Goal: Task Accomplishment & Management: Use online tool/utility

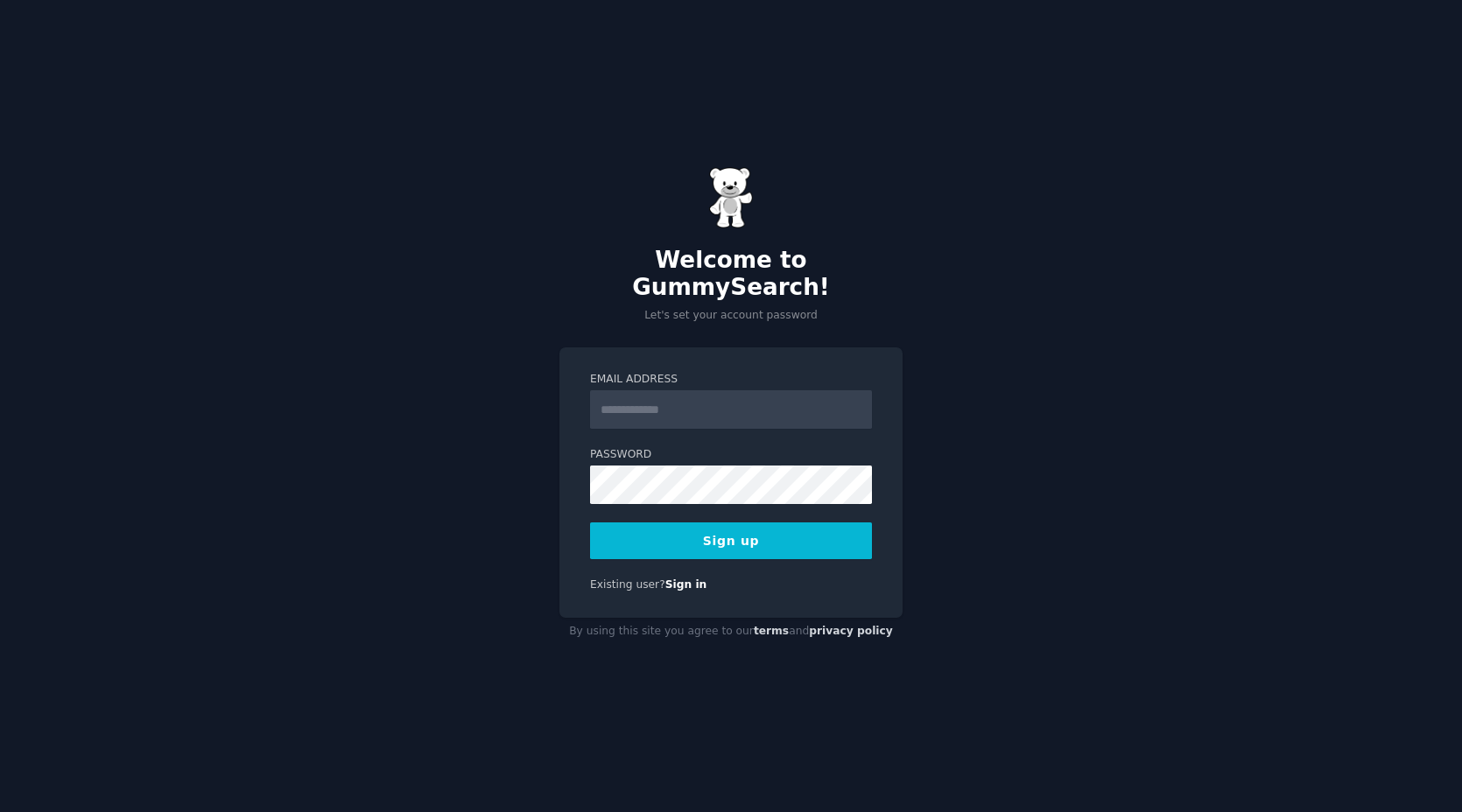
click at [1133, 415] on div "Welcome to GummySearch! Let's set your account password Email Address Password …" at bounding box center [731, 406] width 1462 height 812
click at [749, 397] on input "Email Address" at bounding box center [731, 409] width 282 height 38
type input "**********"
click at [1051, 521] on div "**********" at bounding box center [731, 406] width 1462 height 812
click at [760, 522] on button "Sign up" at bounding box center [731, 540] width 282 height 36
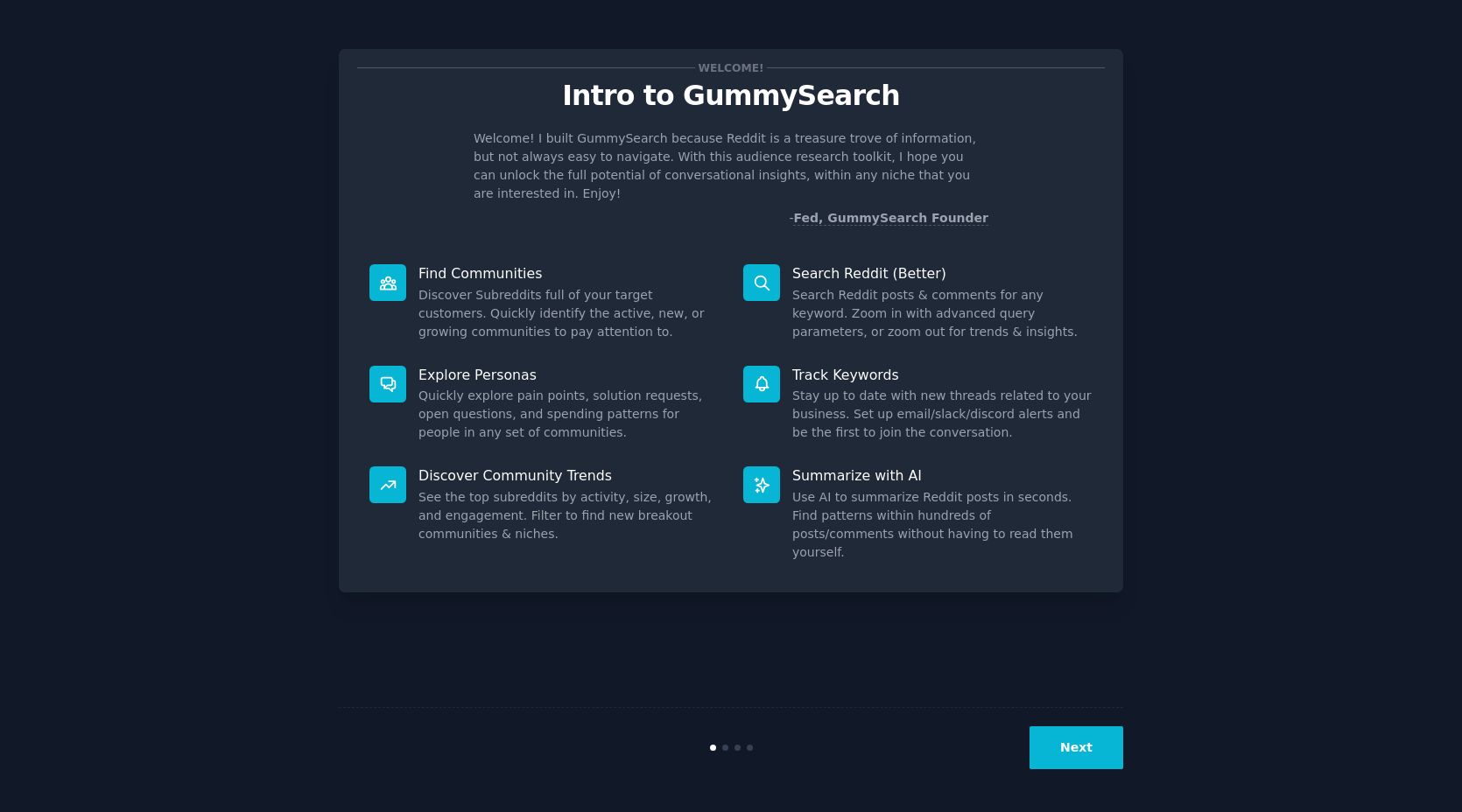
click at [1077, 760] on button "Next" at bounding box center [1075, 747] width 93 height 43
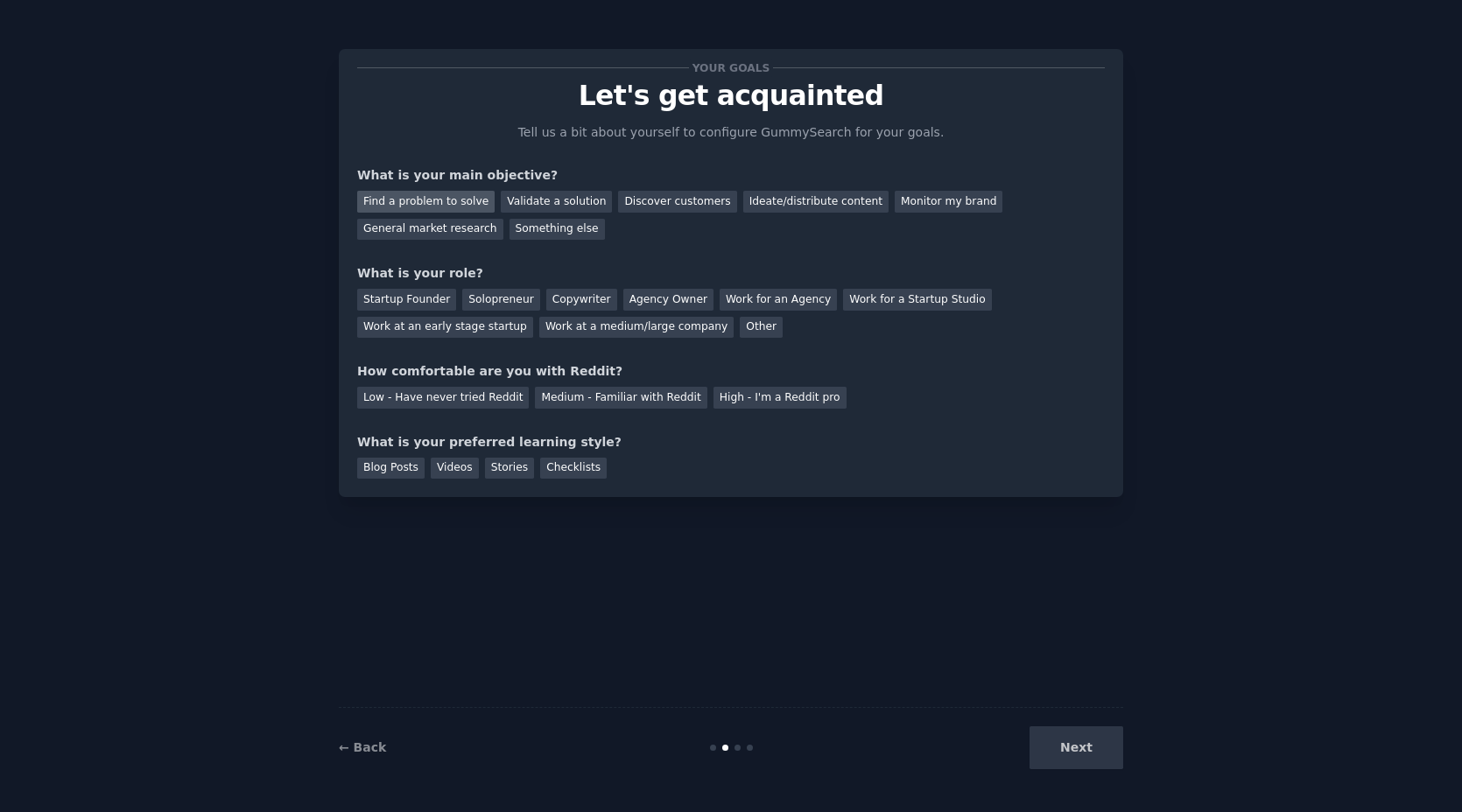
click at [479, 203] on div "Find a problem to solve" at bounding box center [426, 202] width 138 height 22
click at [447, 301] on div "Startup Founder" at bounding box center [406, 299] width 99 height 22
click at [493, 394] on div "Low - Have never tried Reddit" at bounding box center [443, 397] width 172 height 22
click at [410, 468] on div "Blog Posts" at bounding box center [391, 468] width 68 height 22
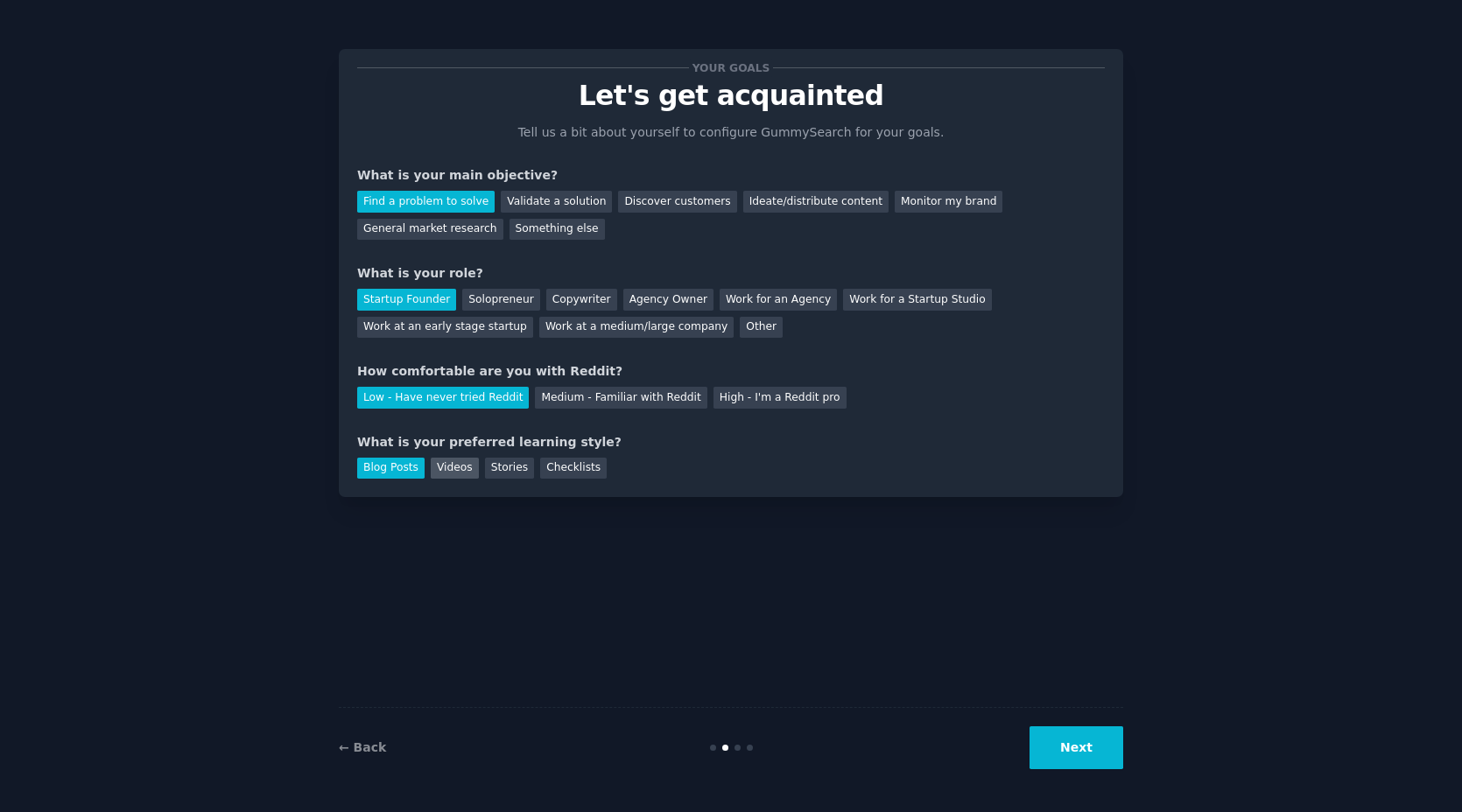
click at [457, 472] on div "Videos" at bounding box center [455, 468] width 48 height 22
click at [1055, 741] on button "Next" at bounding box center [1075, 747] width 93 height 43
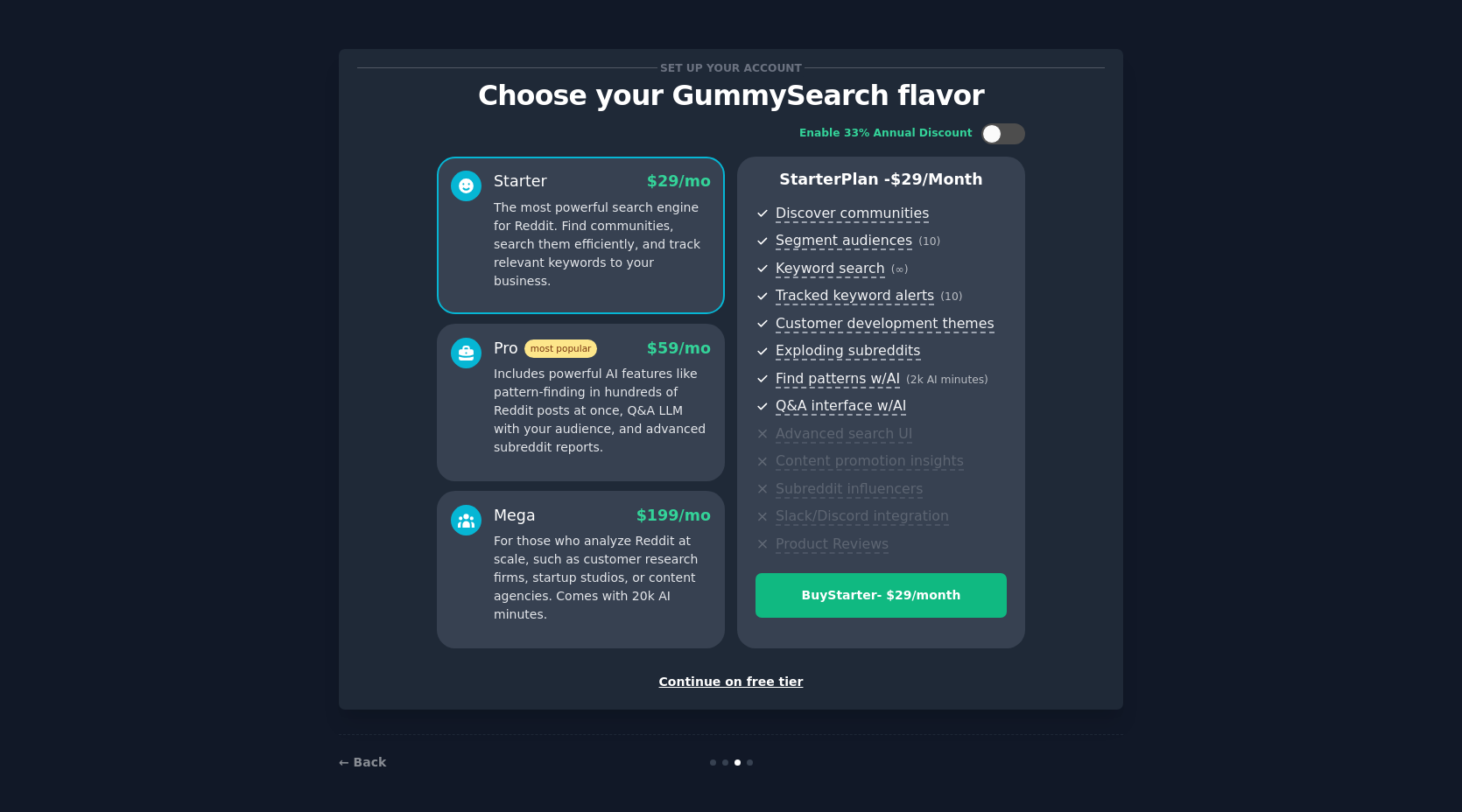
click at [777, 680] on div "Continue on free tier" at bounding box center [731, 681] width 747 height 19
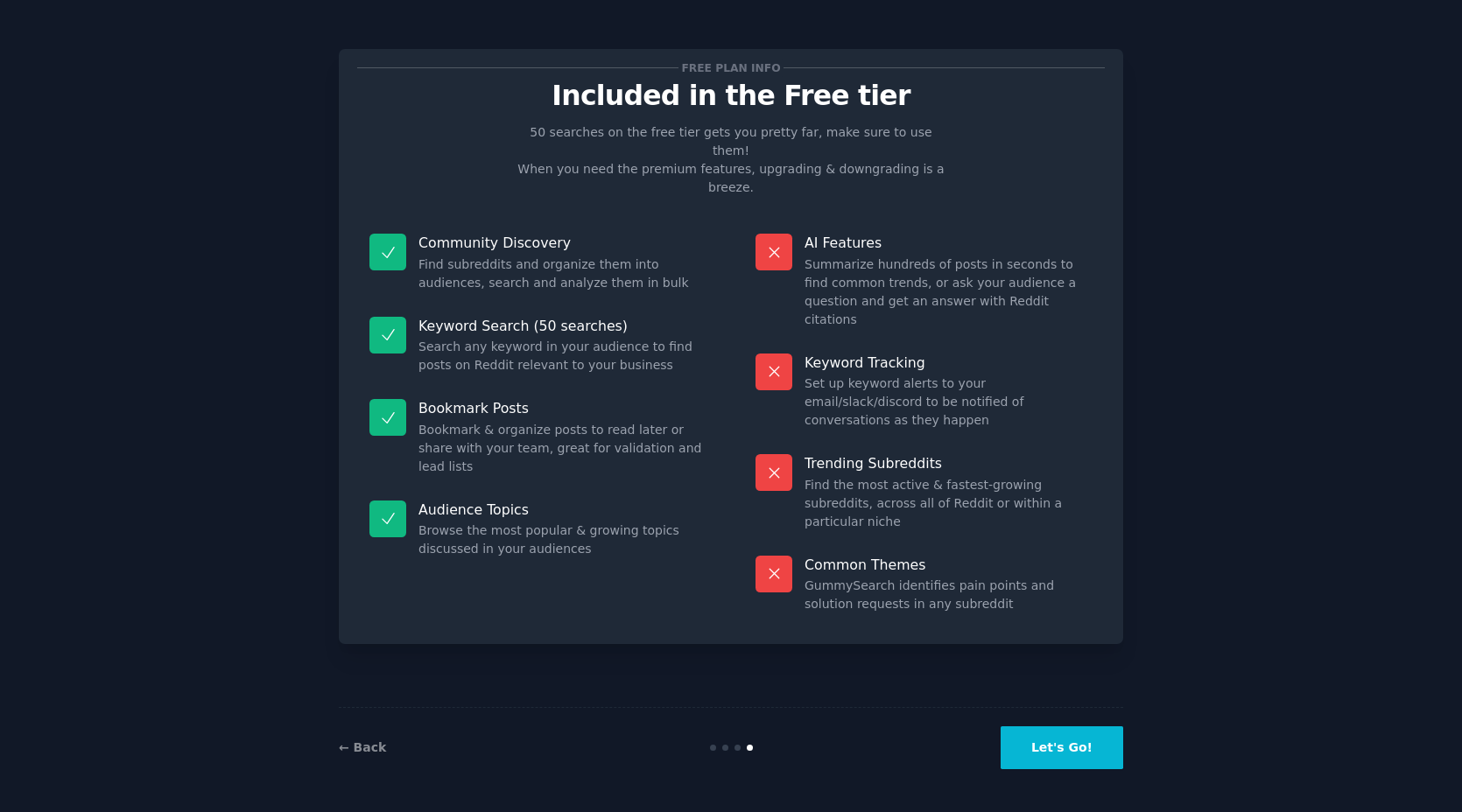
click at [1068, 741] on button "Let's Go!" at bounding box center [1062, 747] width 123 height 43
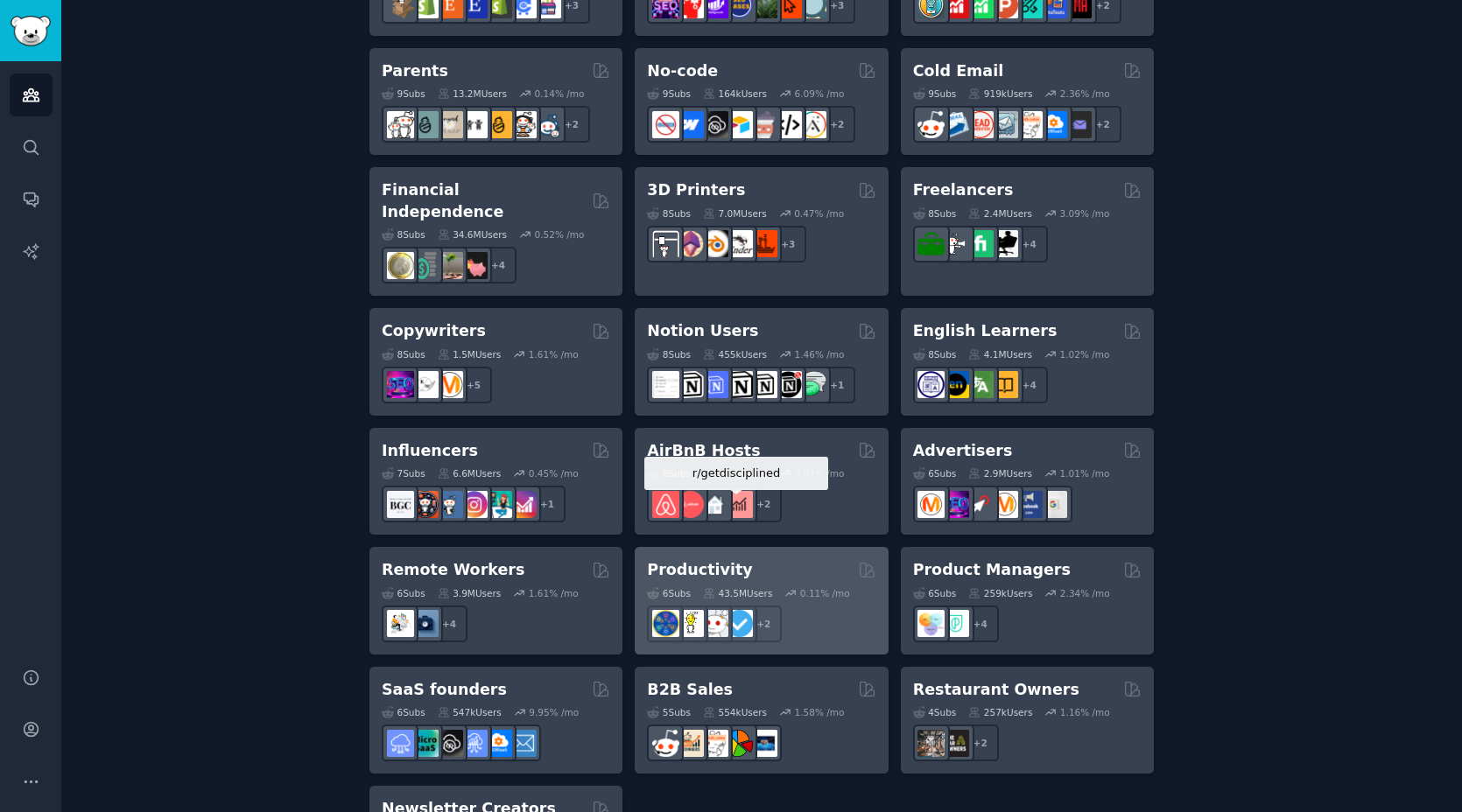
scroll to position [1117, 0]
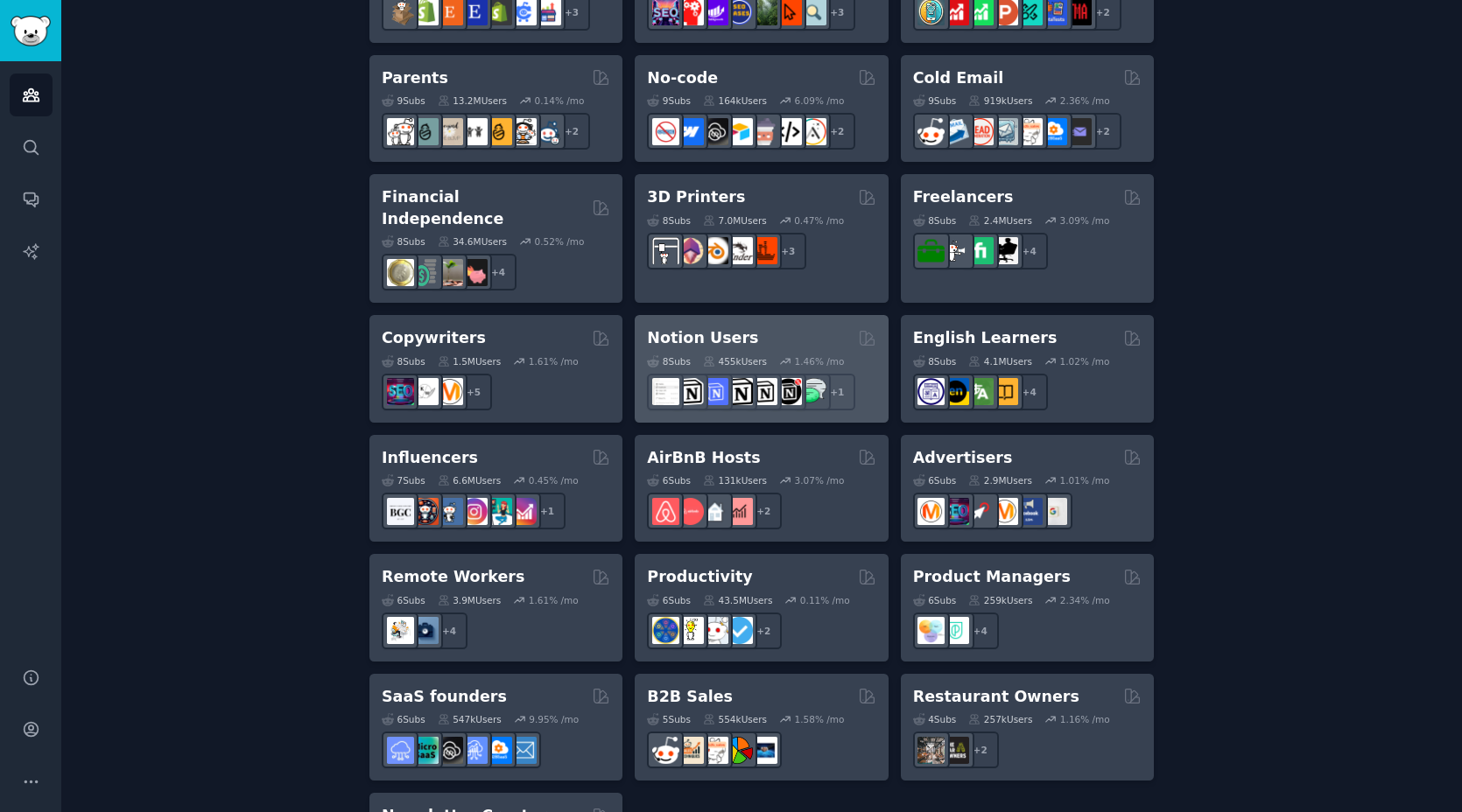
click at [773, 327] on div "Notion Users" at bounding box center [761, 338] width 228 height 22
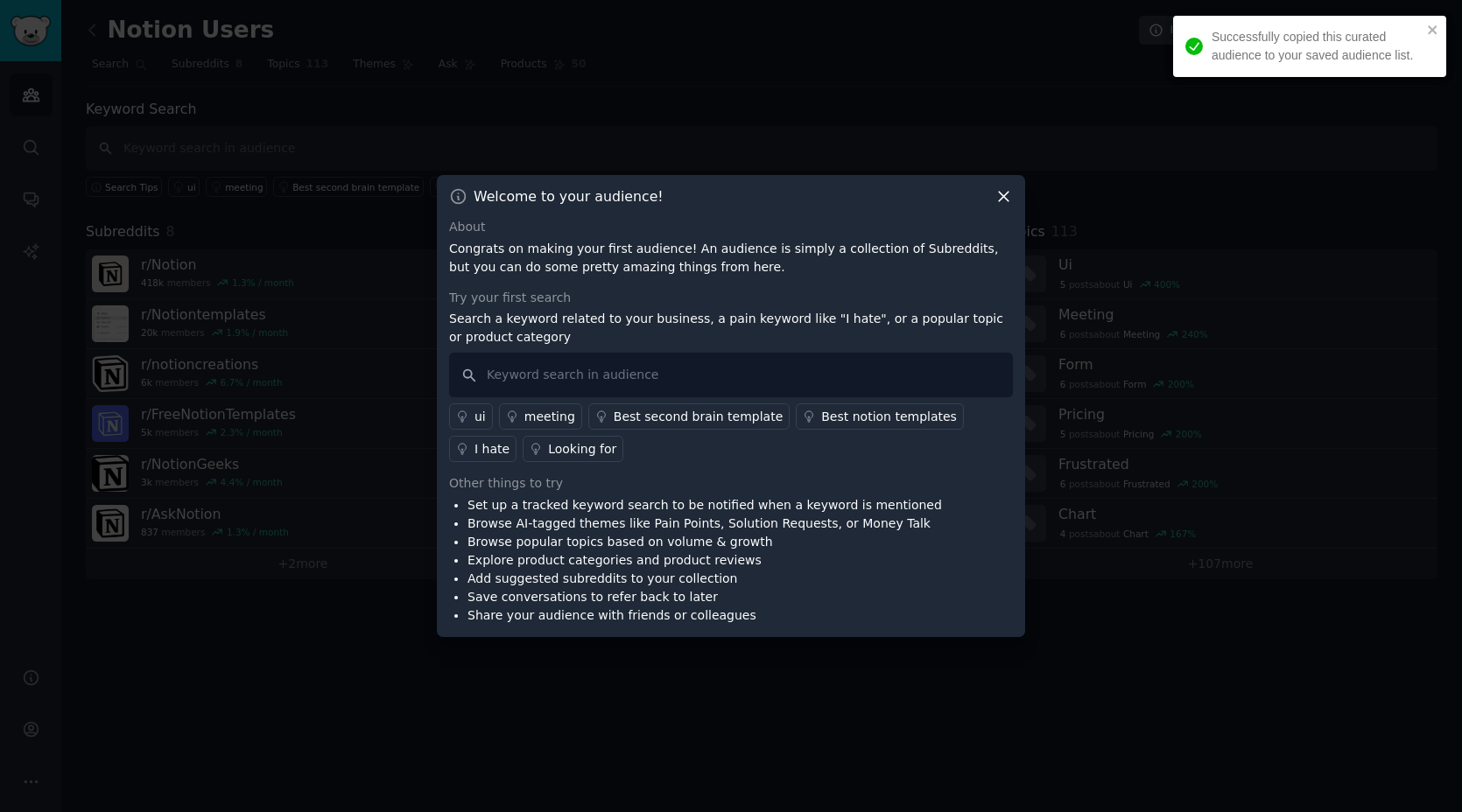
click at [1003, 198] on icon at bounding box center [1003, 196] width 19 height 19
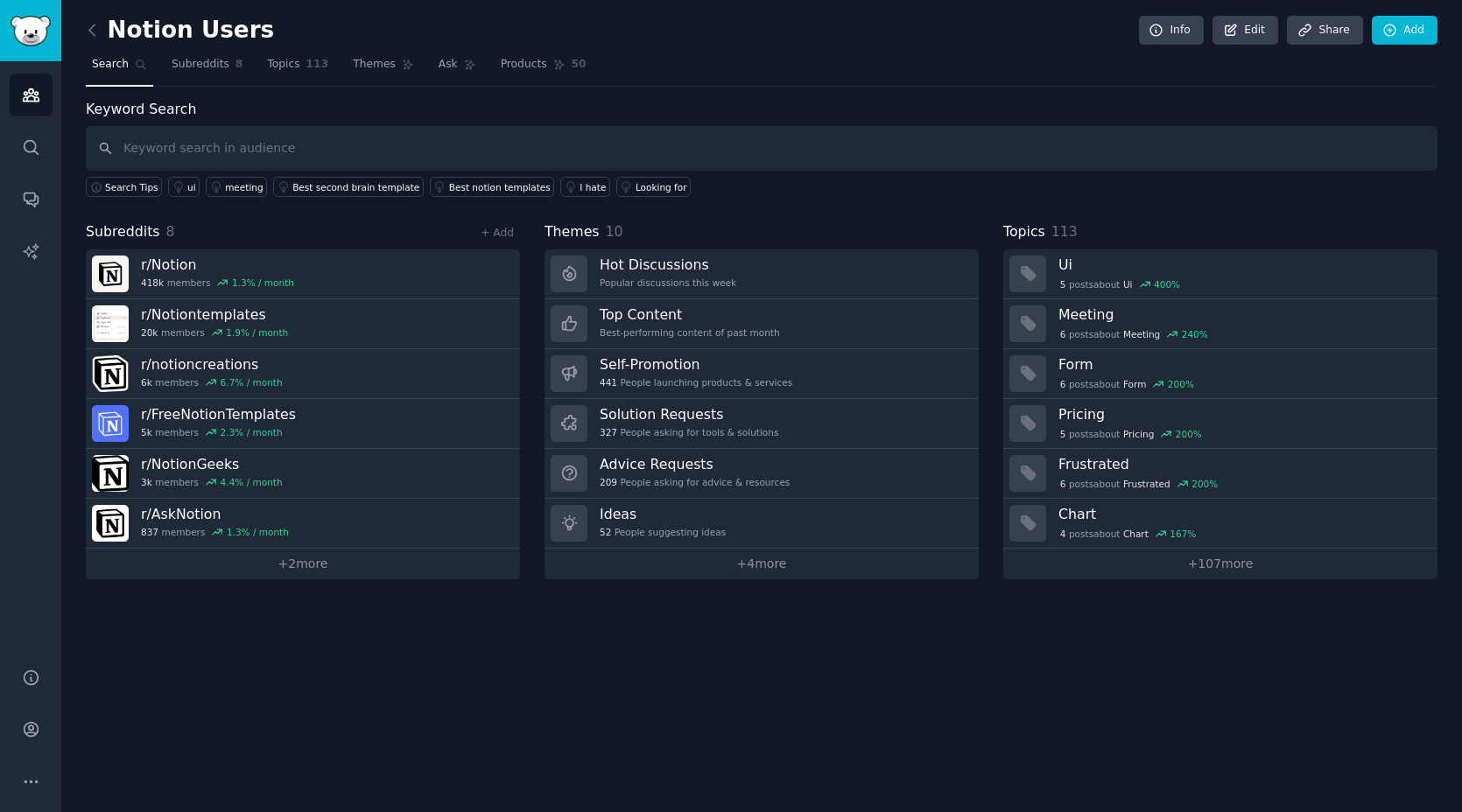
click at [707, 705] on div "Notion Users Info Edit Share Add Search Subreddits 8 Topics 113 Themes Ask Prod…" at bounding box center [762, 406] width 1401 height 812
click at [28, 33] on img "Sidebar" at bounding box center [30, 31] width 40 height 30
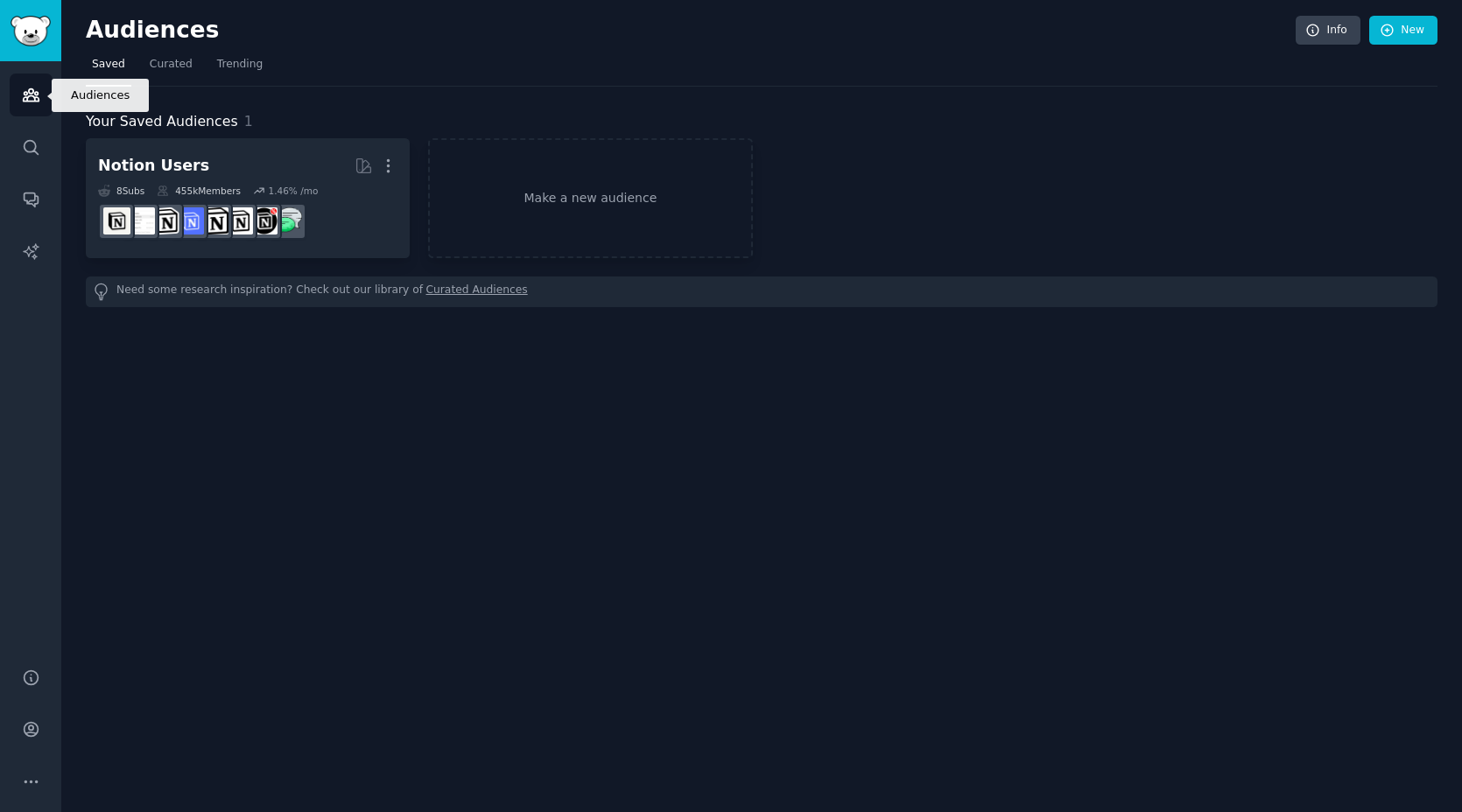
click at [35, 95] on icon "Sidebar" at bounding box center [31, 95] width 16 height 12
click at [31, 140] on icon "Sidebar" at bounding box center [31, 147] width 14 height 14
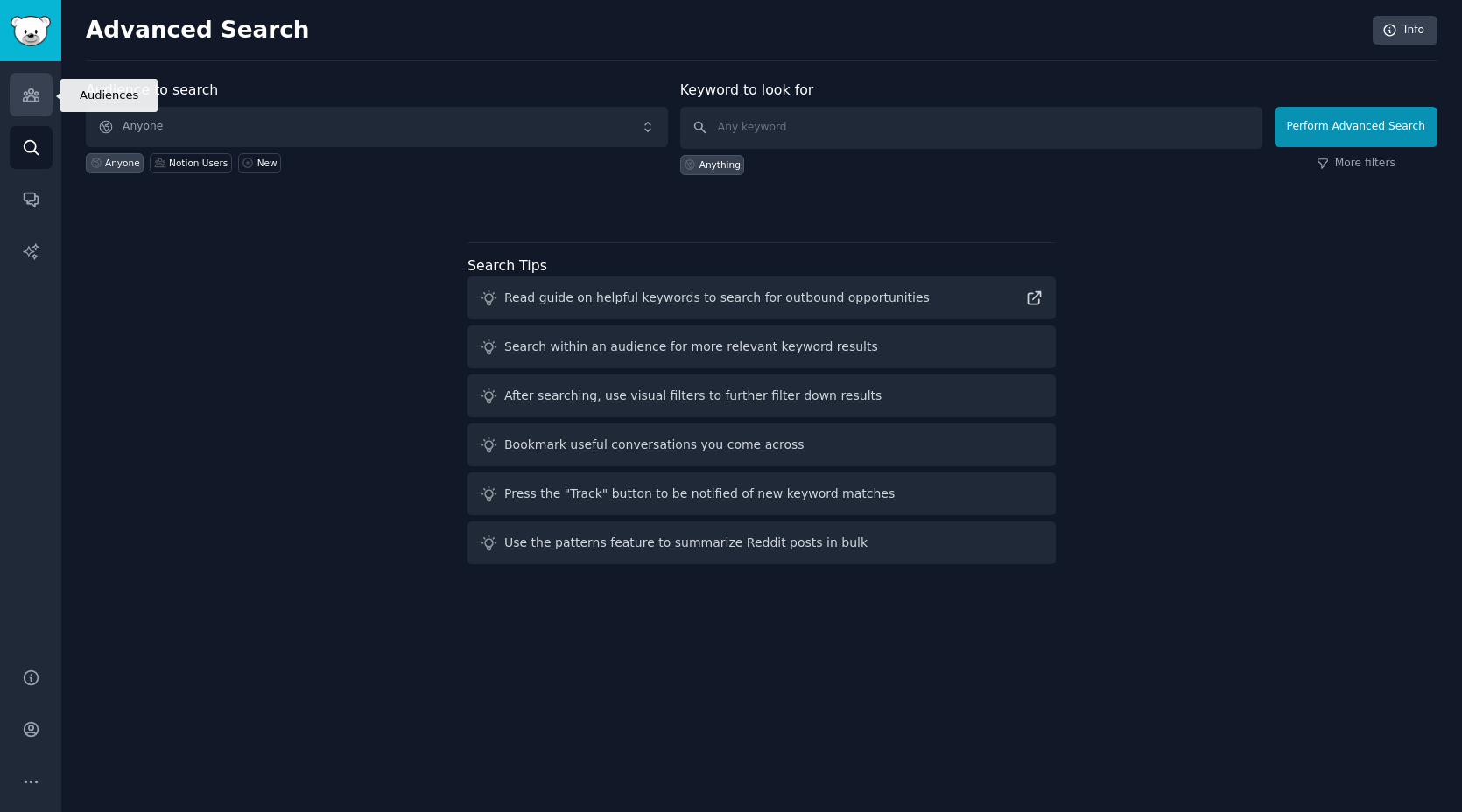
click at [43, 96] on link "Audiences" at bounding box center [31, 95] width 43 height 43
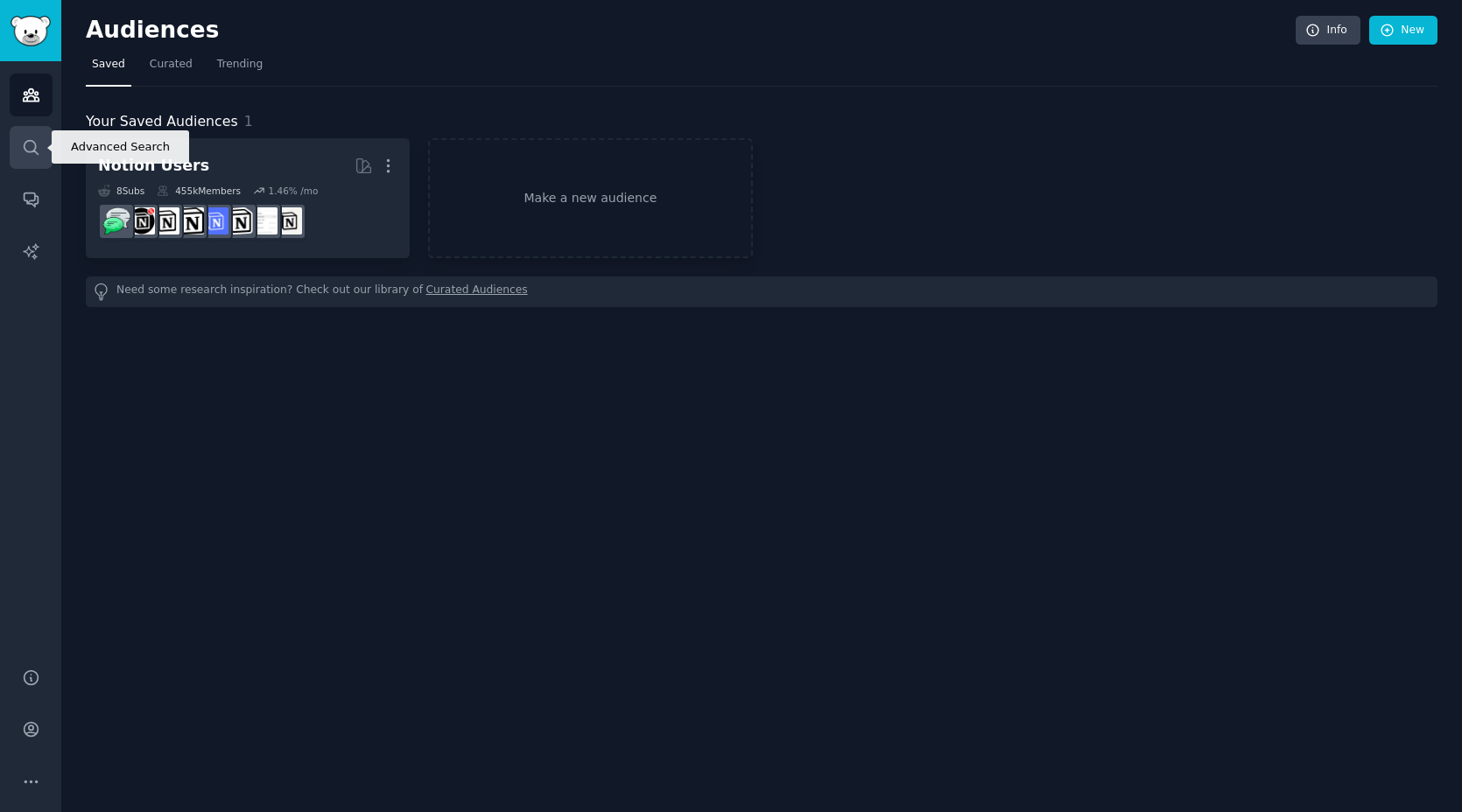
click at [30, 154] on icon "Sidebar" at bounding box center [31, 147] width 19 height 19
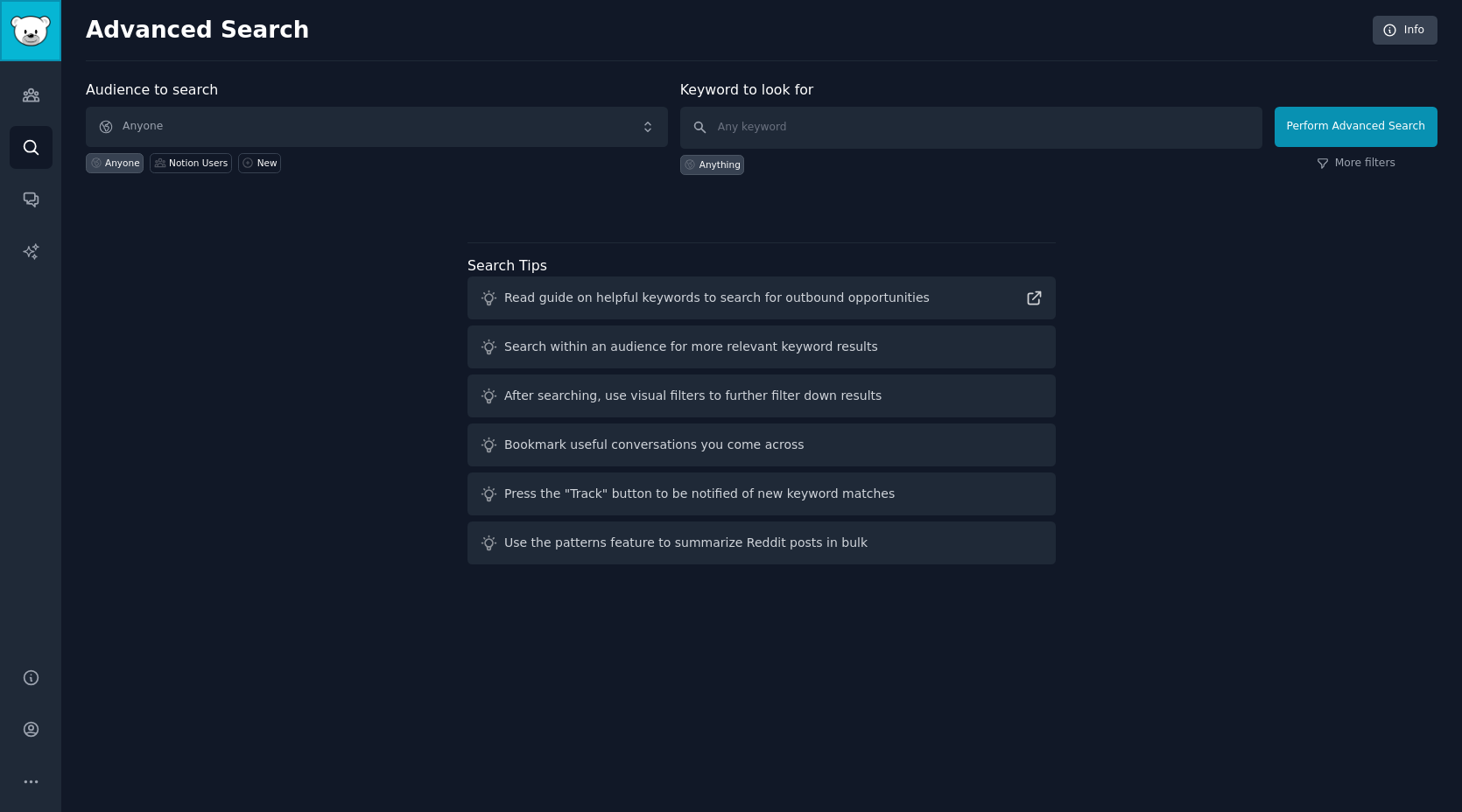
click at [32, 37] on img "Sidebar" at bounding box center [30, 31] width 40 height 30
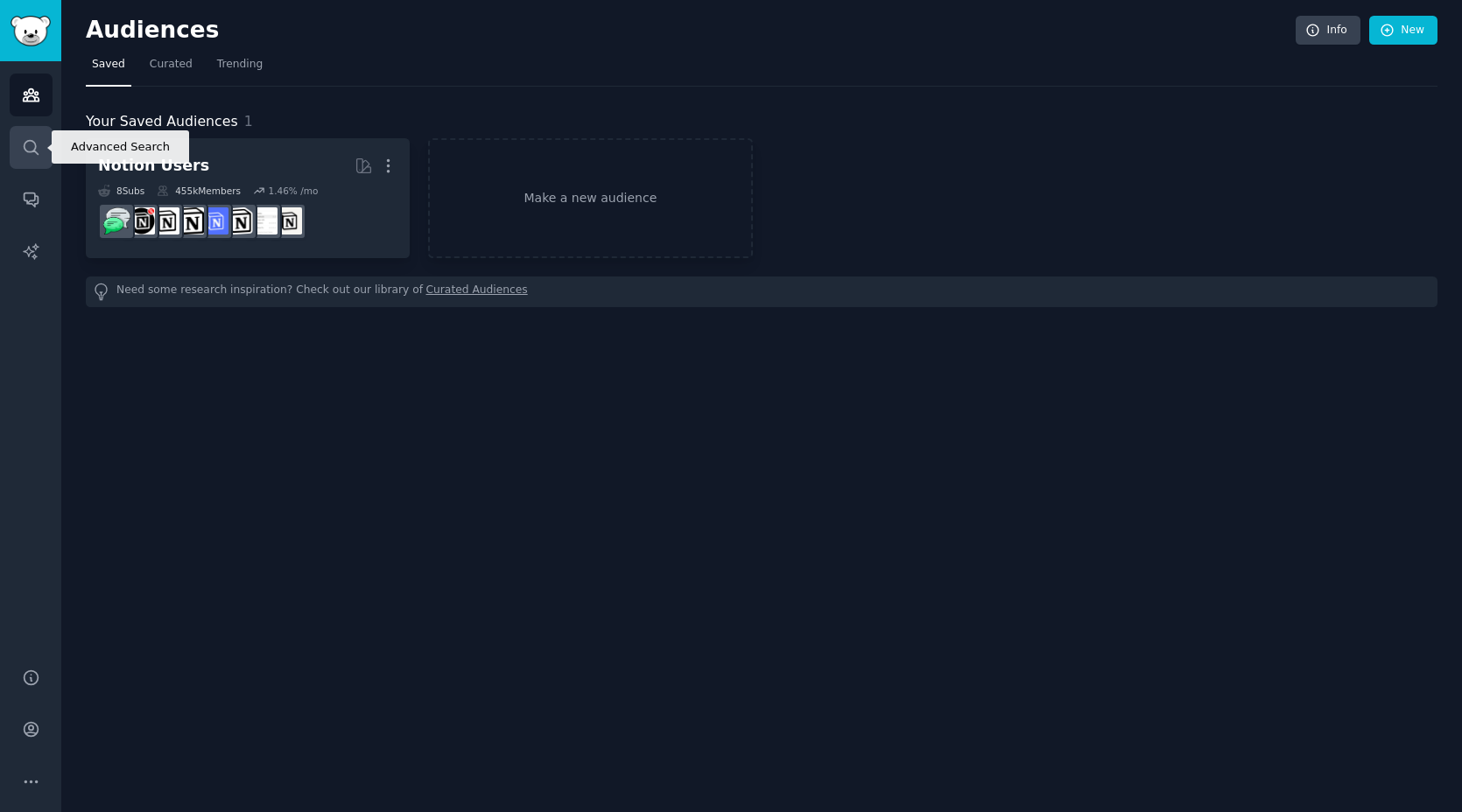
click at [31, 146] on icon "Sidebar" at bounding box center [31, 147] width 19 height 19
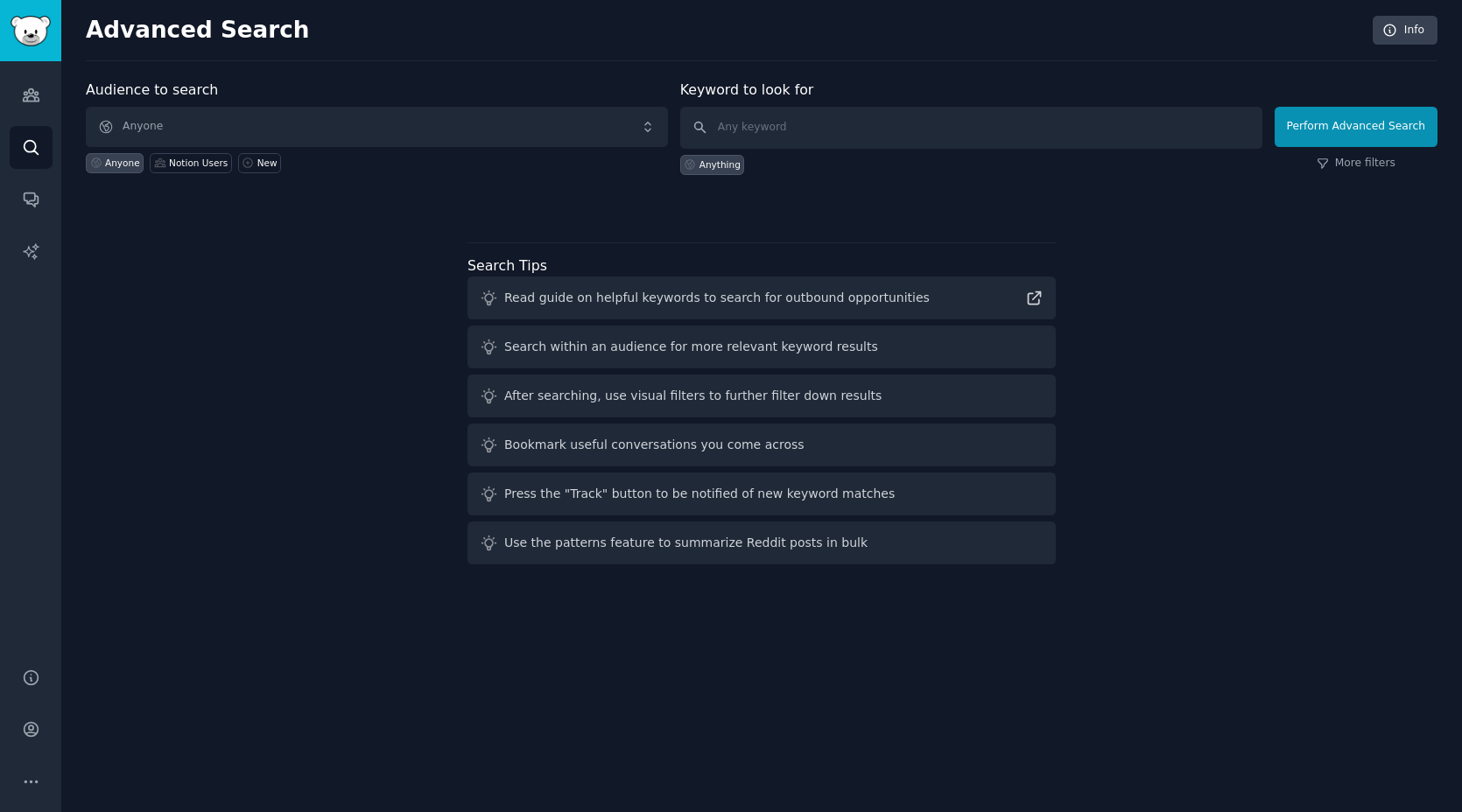
click at [214, 453] on div "Audience to search Anyone Anyone Notion Users New Keyword to look for Anything …" at bounding box center [762, 325] width 1352 height 491
click at [32, 152] on icon "Sidebar" at bounding box center [31, 147] width 19 height 19
click at [36, 88] on icon "Sidebar" at bounding box center [31, 95] width 19 height 19
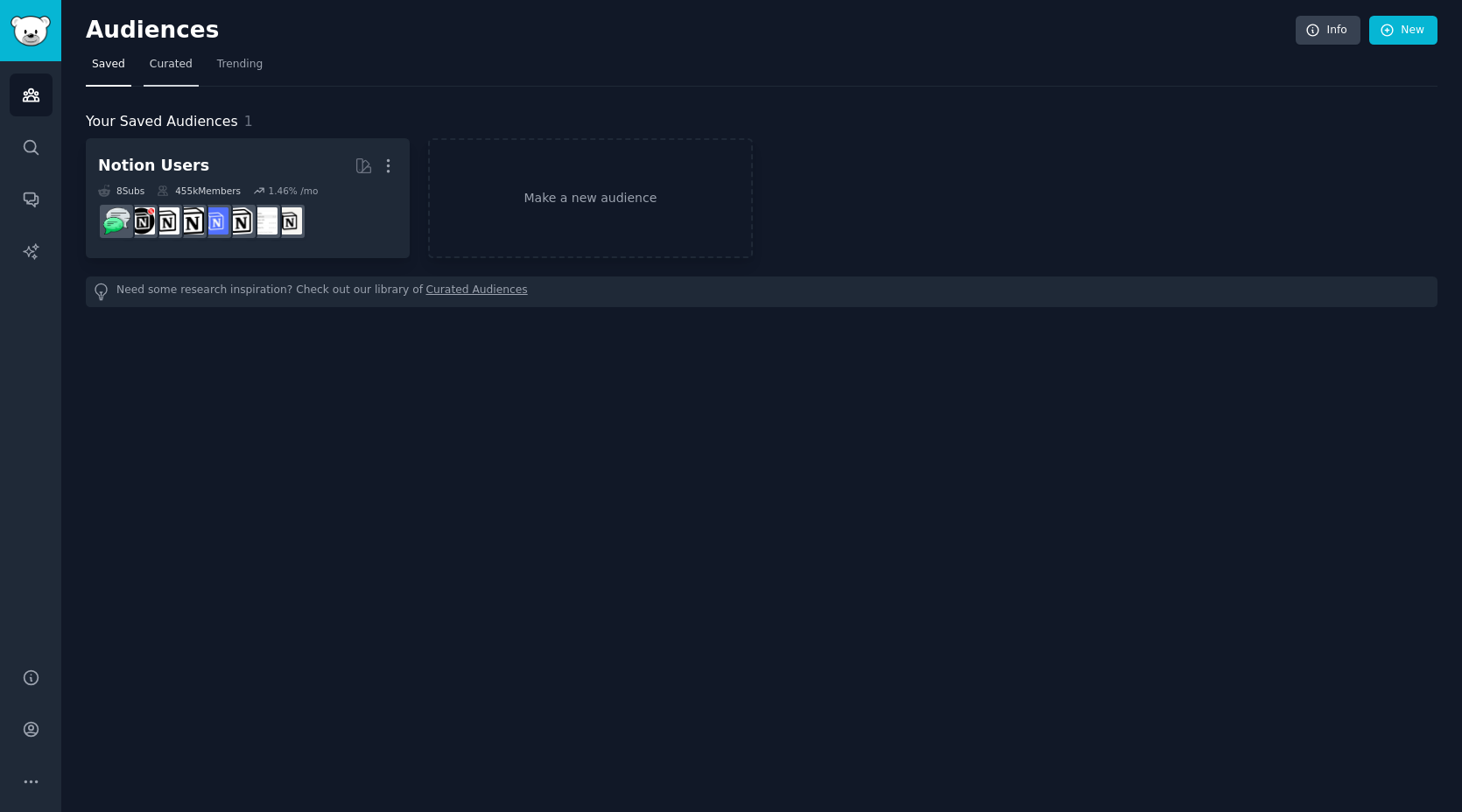
click at [169, 60] on span "Curated" at bounding box center [171, 65] width 43 height 16
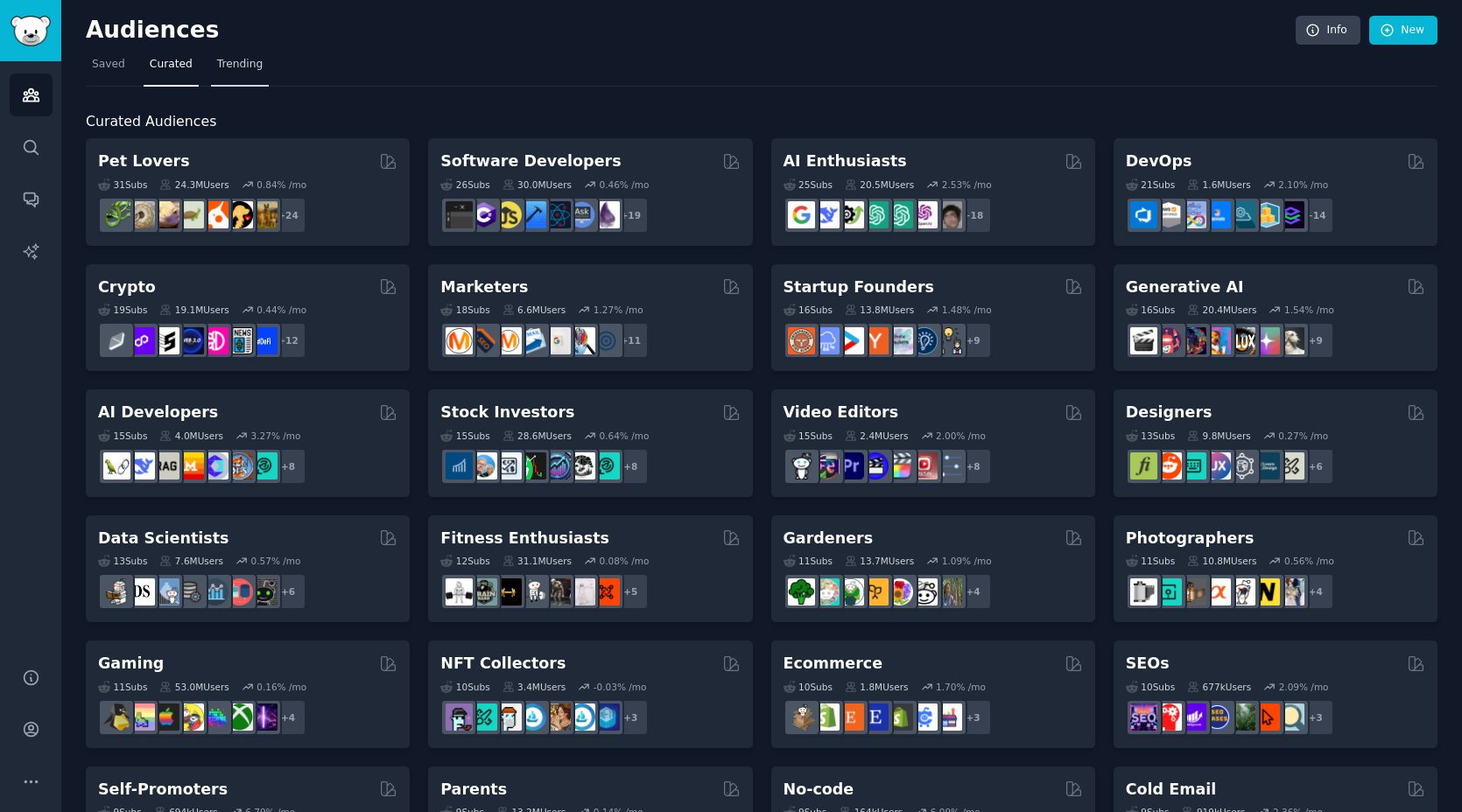
click at [239, 63] on span "Trending" at bounding box center [239, 65] width 45 height 16
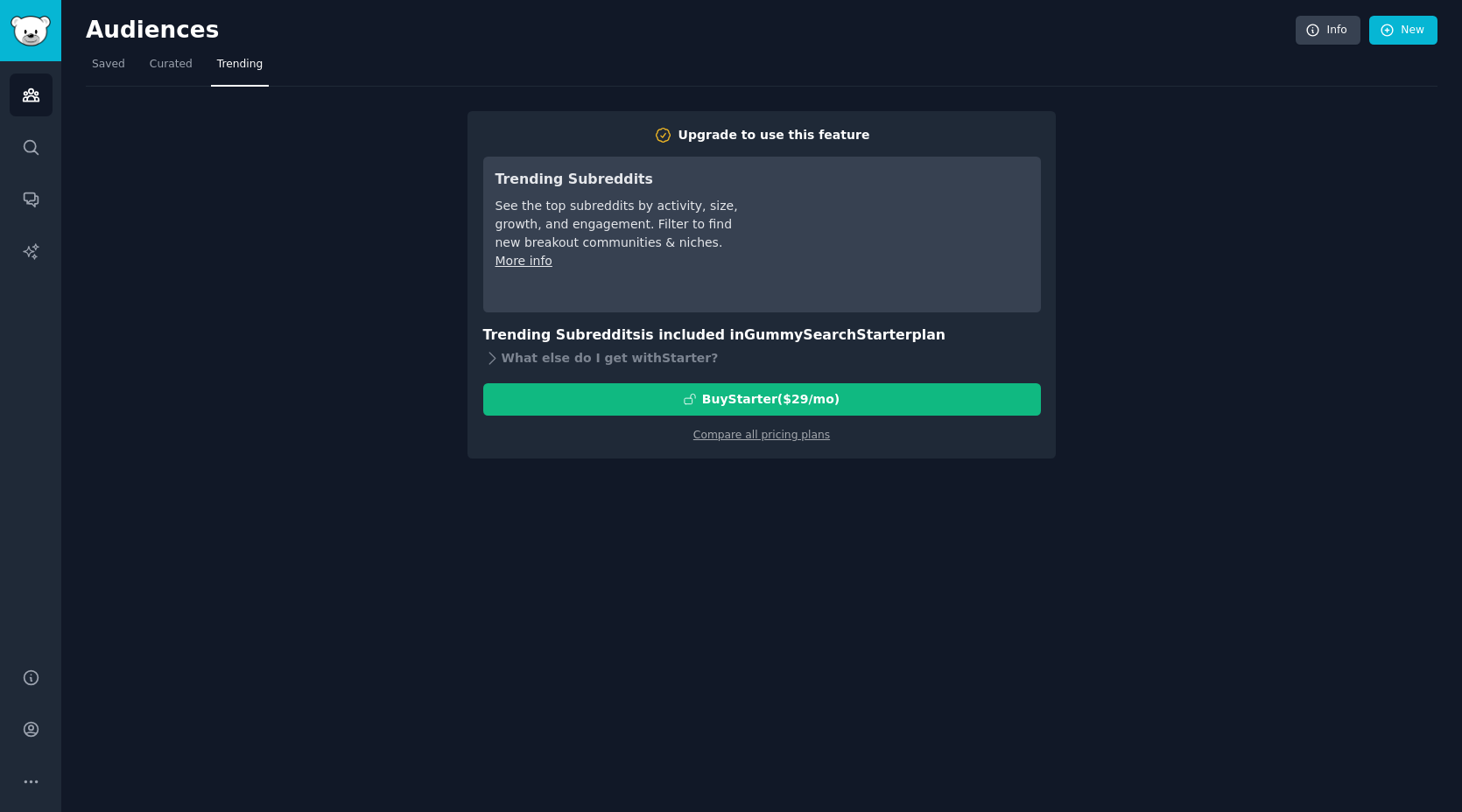
click at [325, 263] on div "Upgrade to use this feature Trending Subreddits See the top subreddits by activ…" at bounding box center [762, 272] width 1352 height 372
click at [38, 137] on link "Search" at bounding box center [31, 147] width 43 height 43
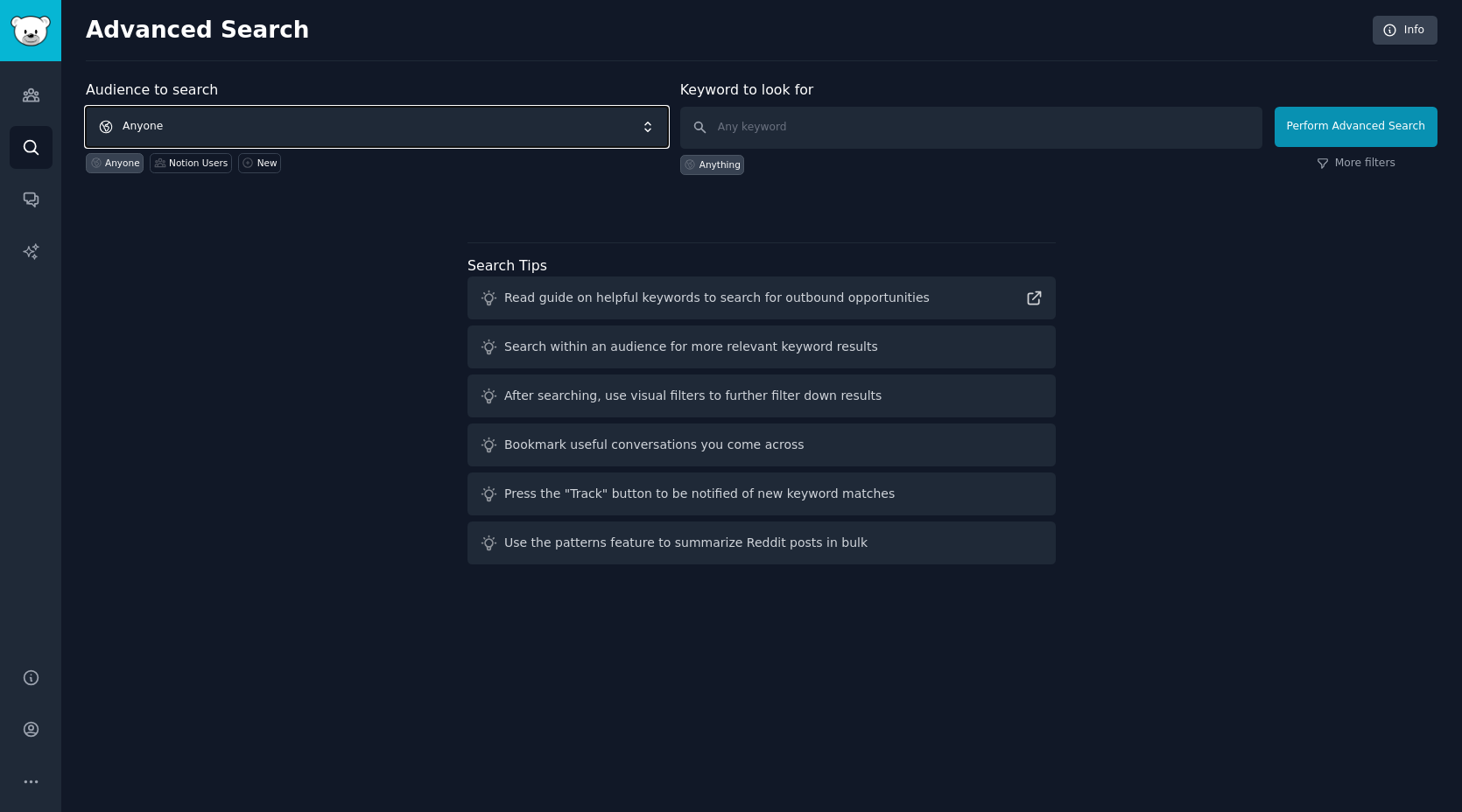
click at [346, 119] on span "Anyone" at bounding box center [377, 126] width 582 height 40
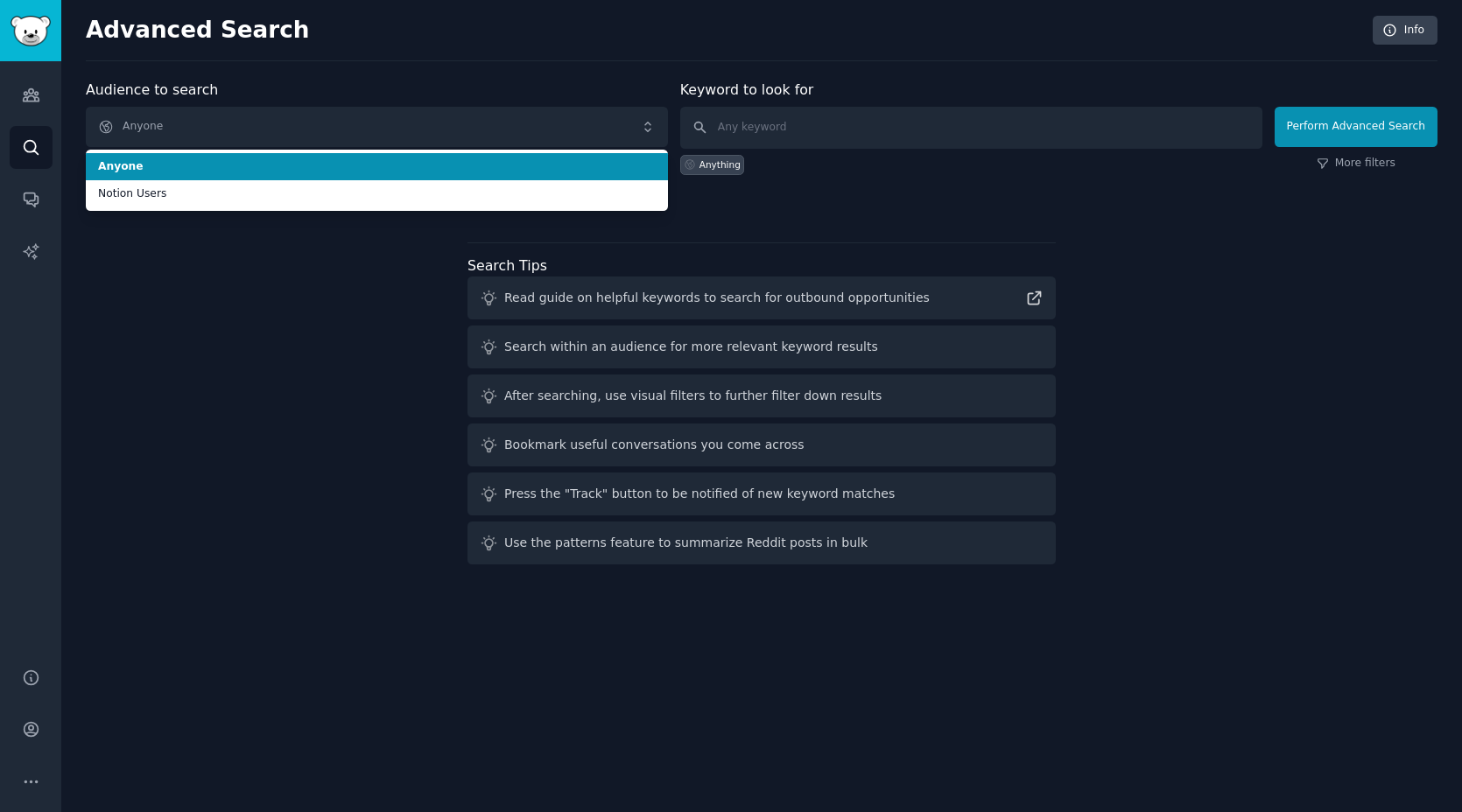
click at [314, 159] on span "Anyone" at bounding box center [376, 167] width 557 height 16
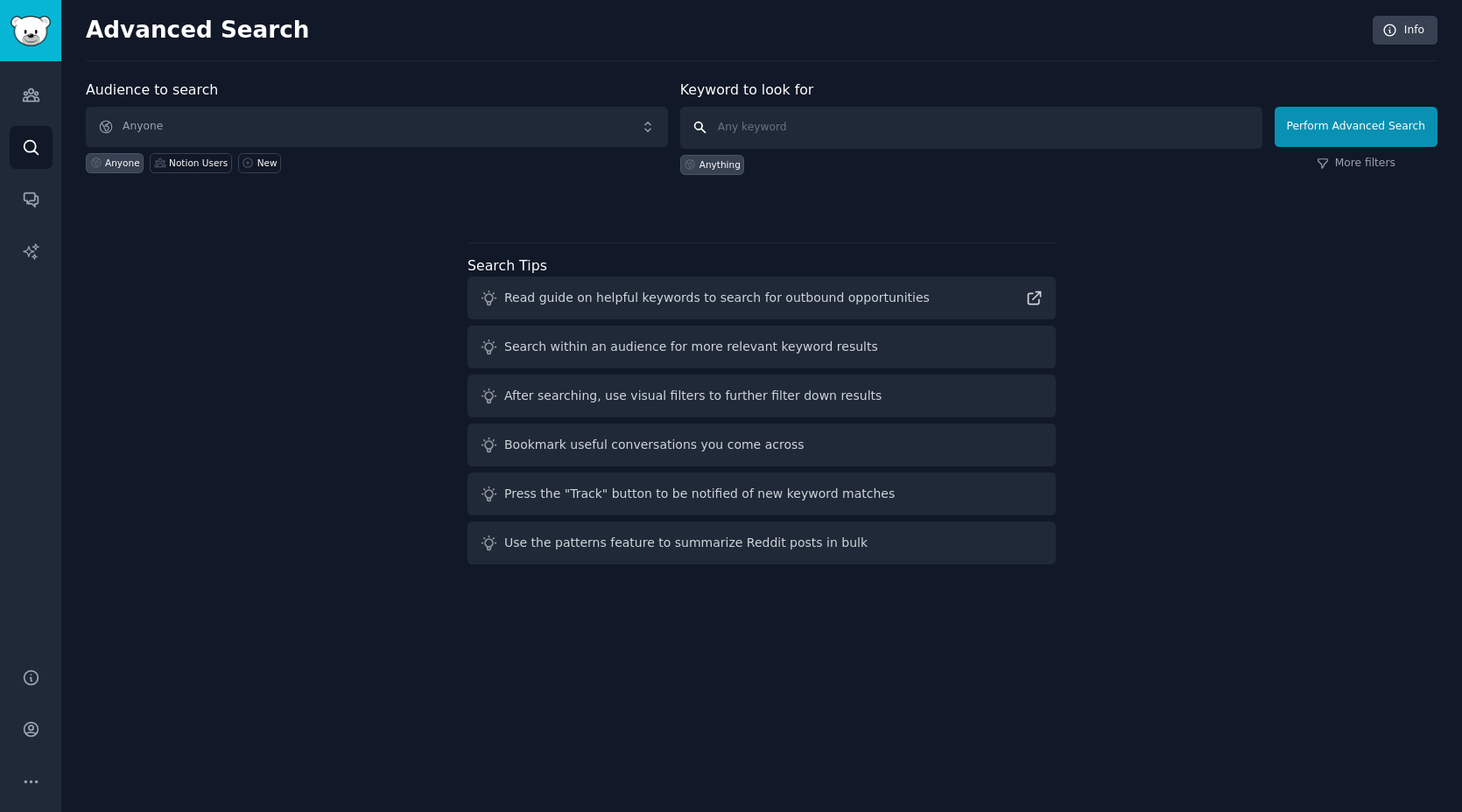
click at [745, 133] on input "text" at bounding box center [971, 127] width 582 height 42
type input "NSFW game"
click at [1359, 117] on button "Perform Advanced Search" at bounding box center [1355, 126] width 163 height 40
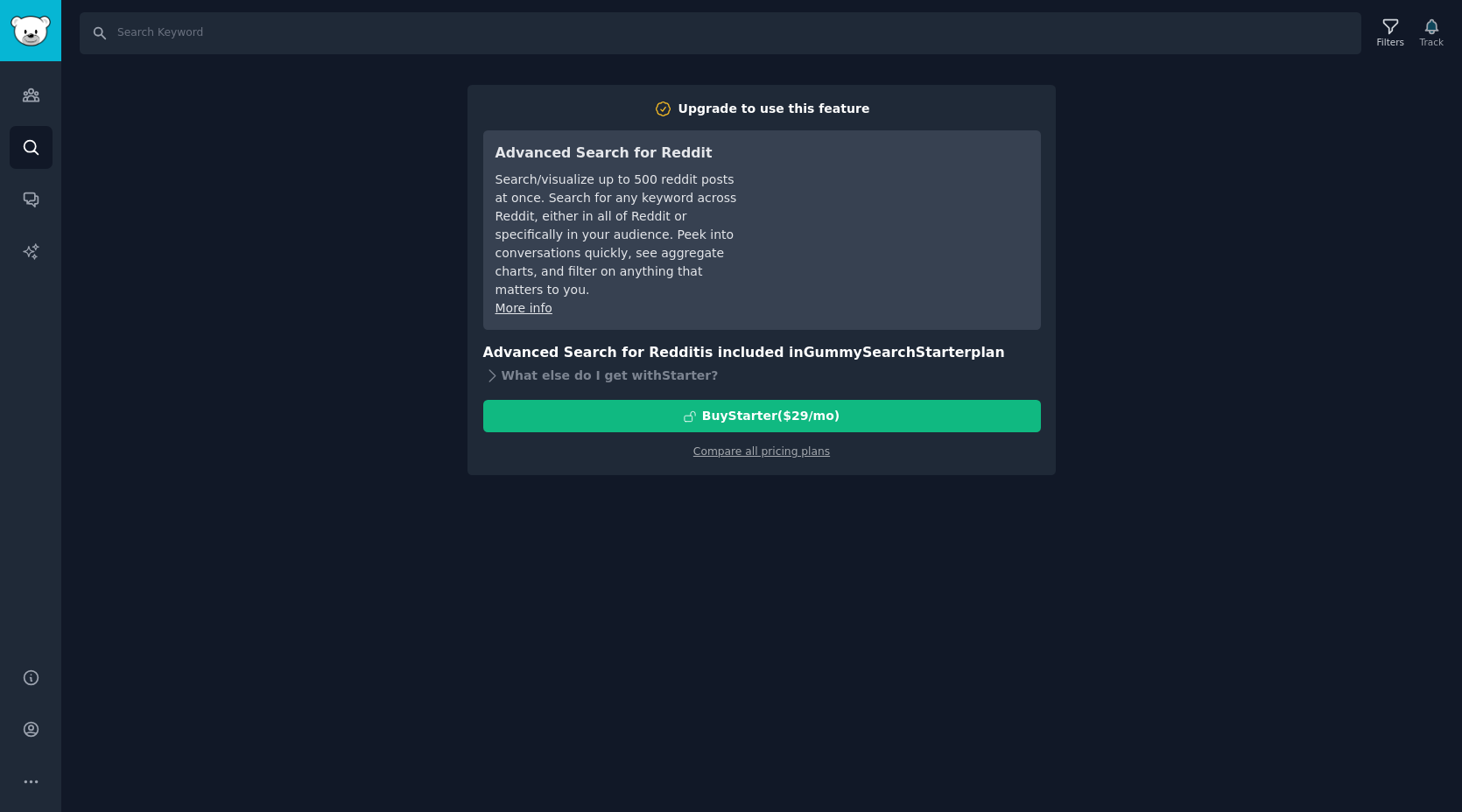
click at [1253, 162] on div "Search Filters Track Upgrade to use this feature Advanced Search for Reddit Sea…" at bounding box center [762, 406] width 1401 height 812
click at [38, 251] on icon "Sidebar" at bounding box center [31, 251] width 19 height 19
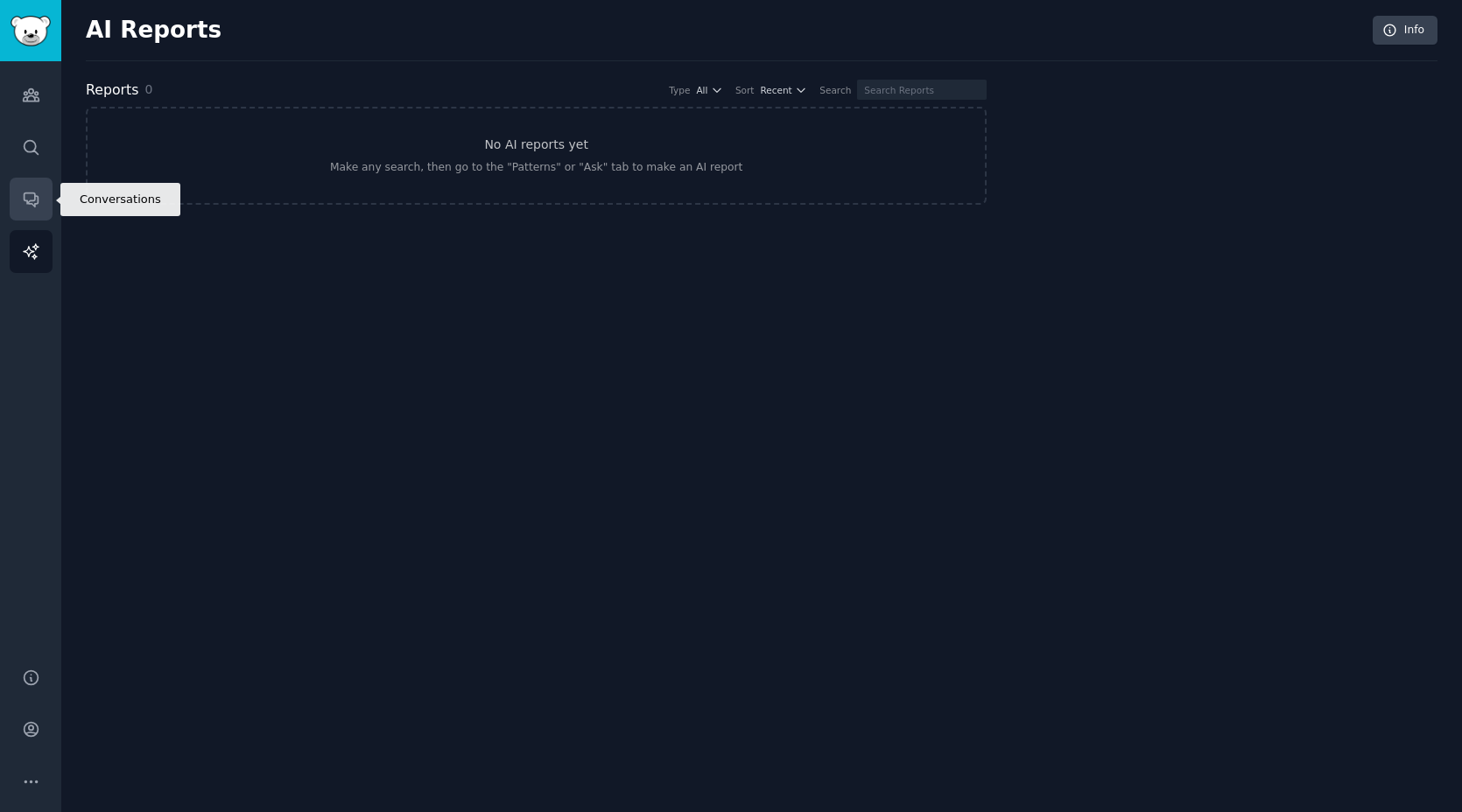
click at [35, 187] on link "Conversations" at bounding box center [31, 199] width 43 height 43
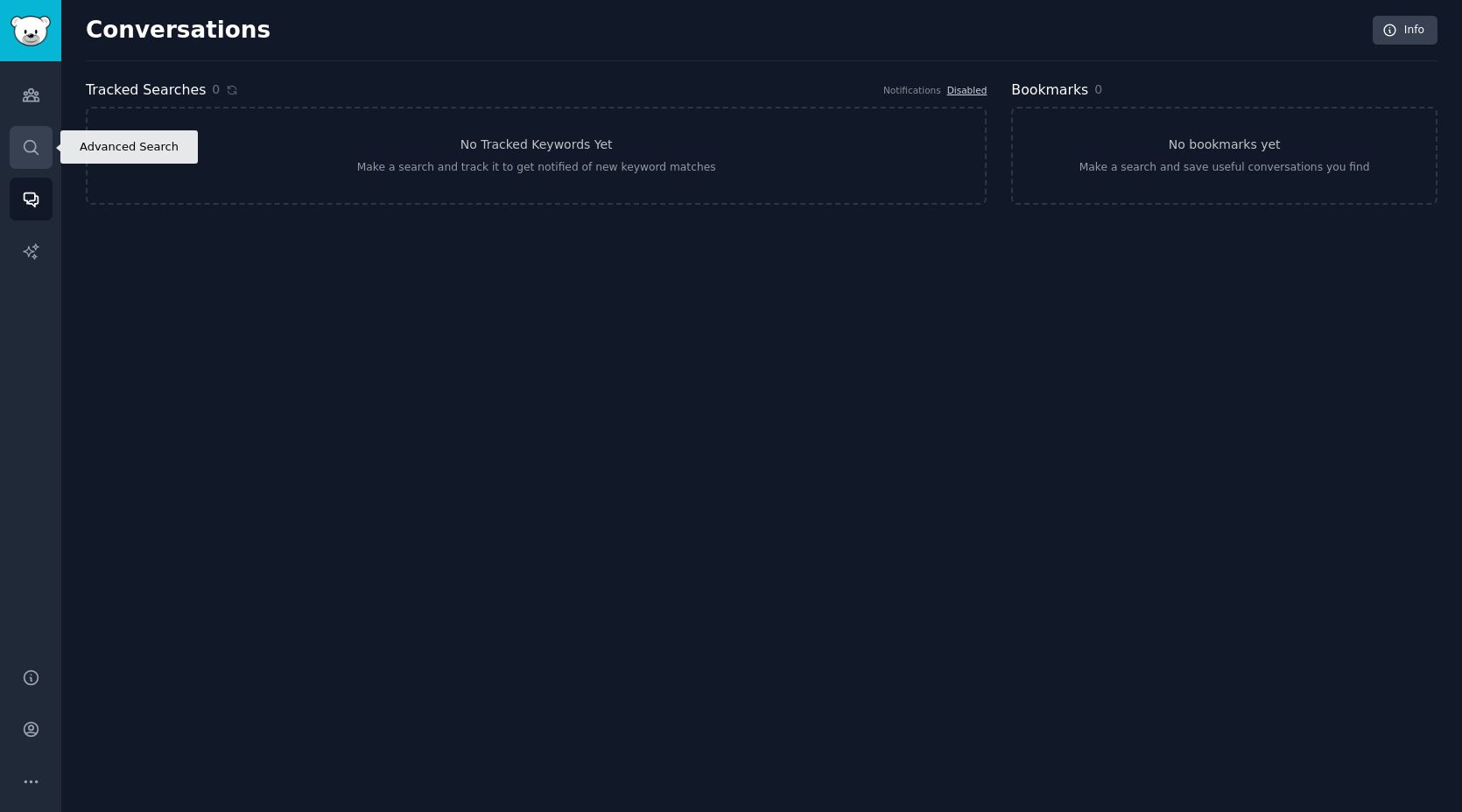
click at [30, 139] on icon "Sidebar" at bounding box center [31, 147] width 19 height 19
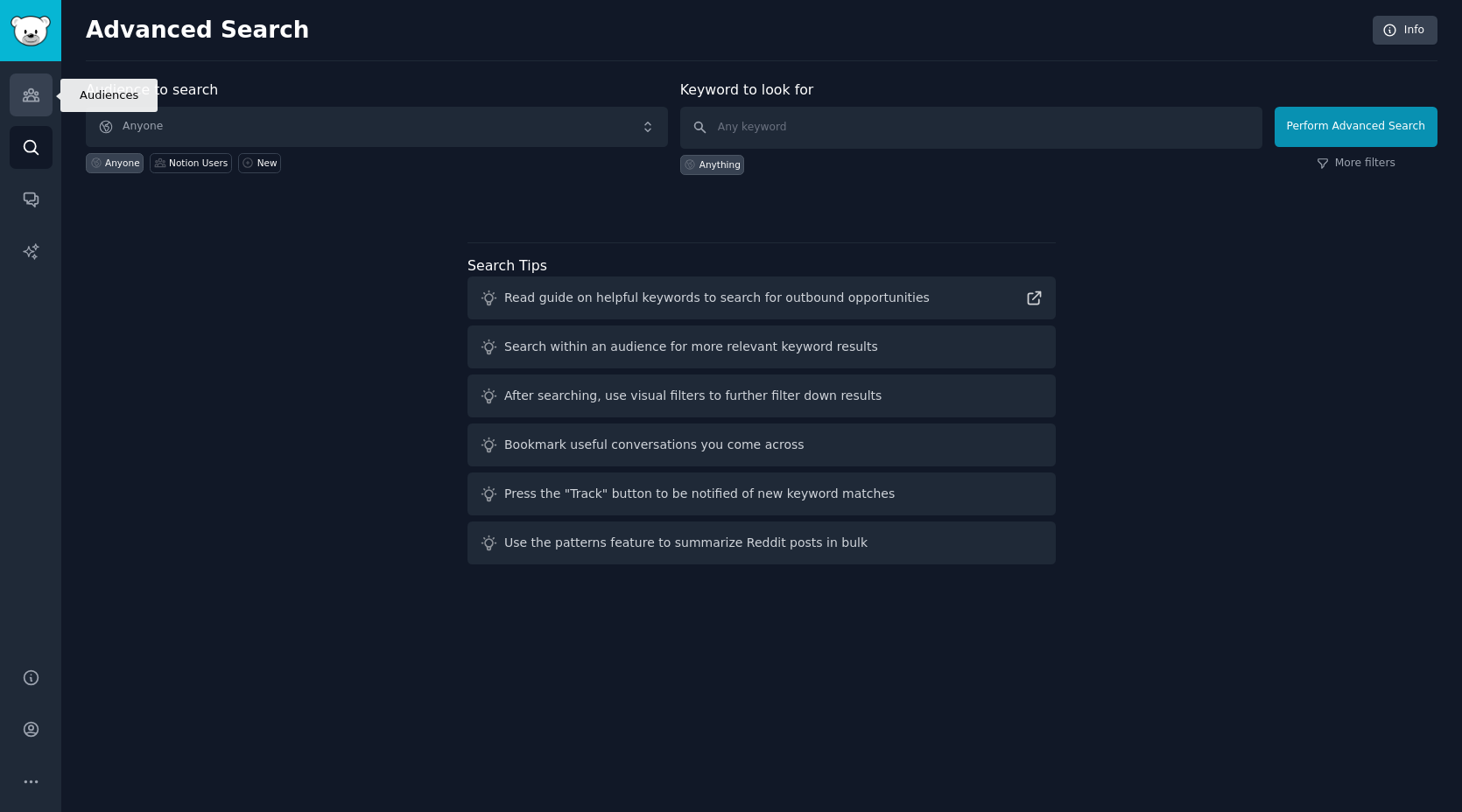
click at [32, 100] on icon "Sidebar" at bounding box center [31, 95] width 16 height 12
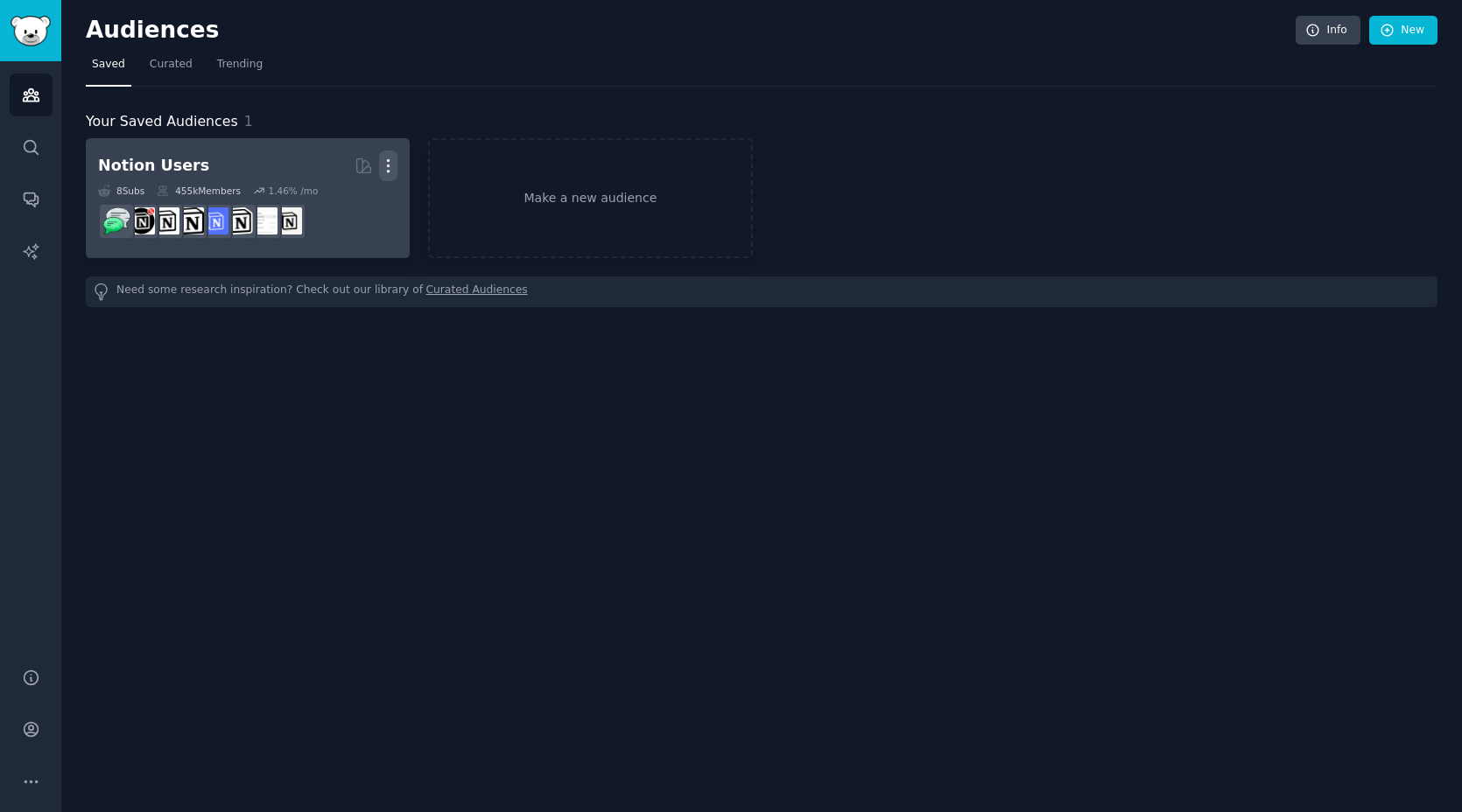
click at [386, 164] on icon "button" at bounding box center [387, 165] width 19 height 19
click at [370, 203] on div "Delete" at bounding box center [329, 203] width 84 height 36
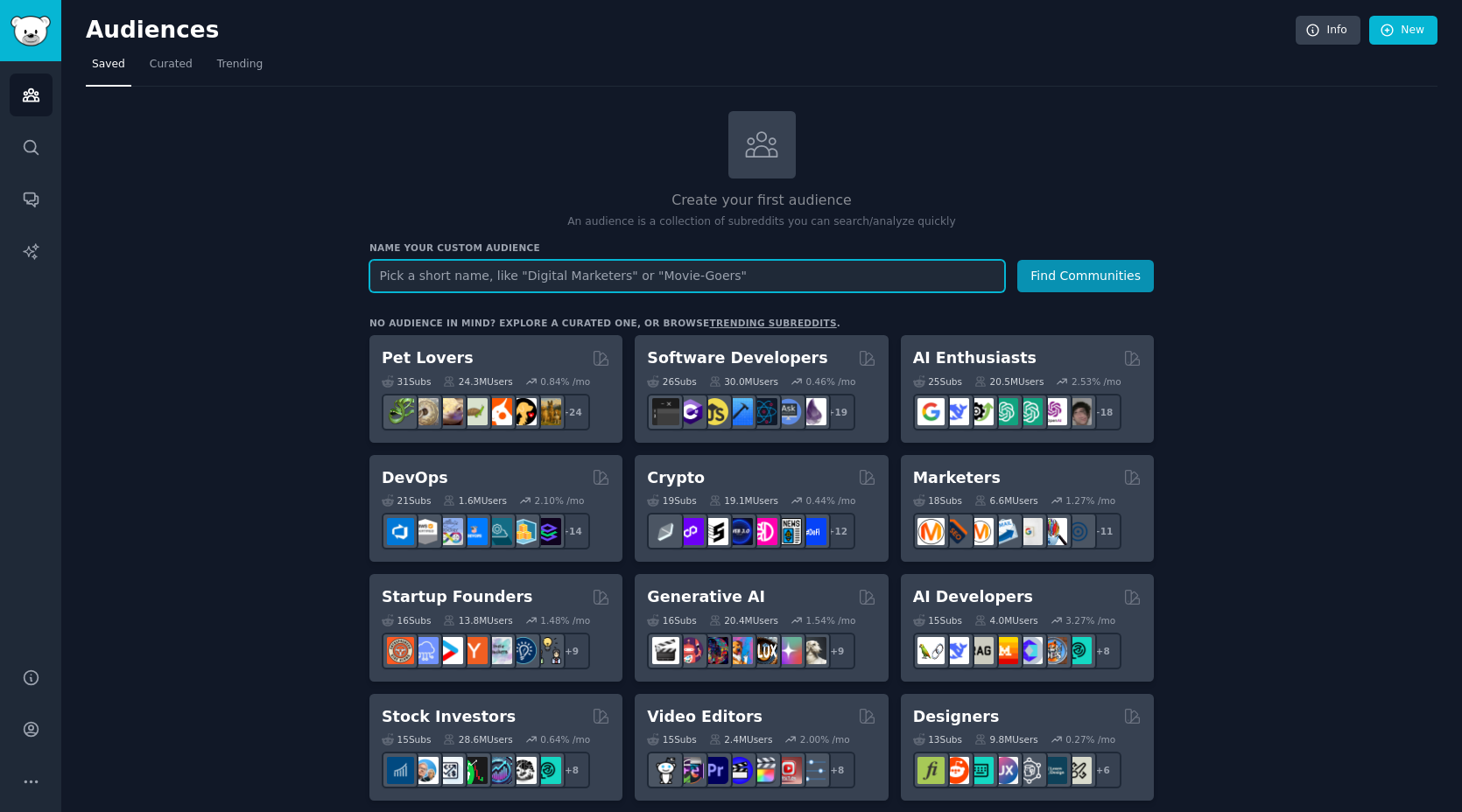
click at [591, 270] on input "text" at bounding box center [687, 275] width 635 height 32
type input "NSFW game"
click at [1017, 259] on button "Find Communities" at bounding box center [1085, 275] width 137 height 32
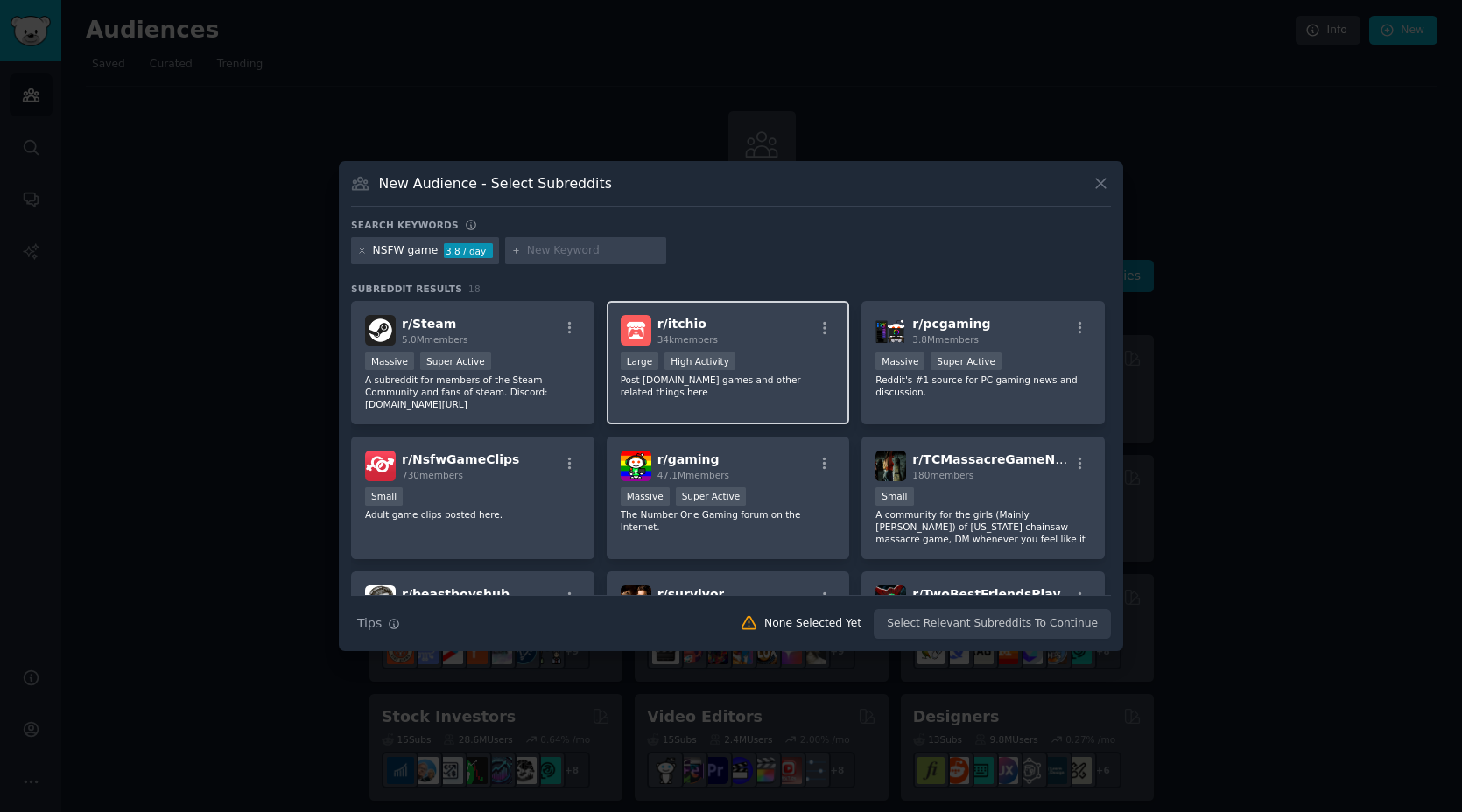
click at [738, 410] on div "r/ itchio 34k members Large High Activity Post itch.io games and other related …" at bounding box center [728, 362] width 244 height 123
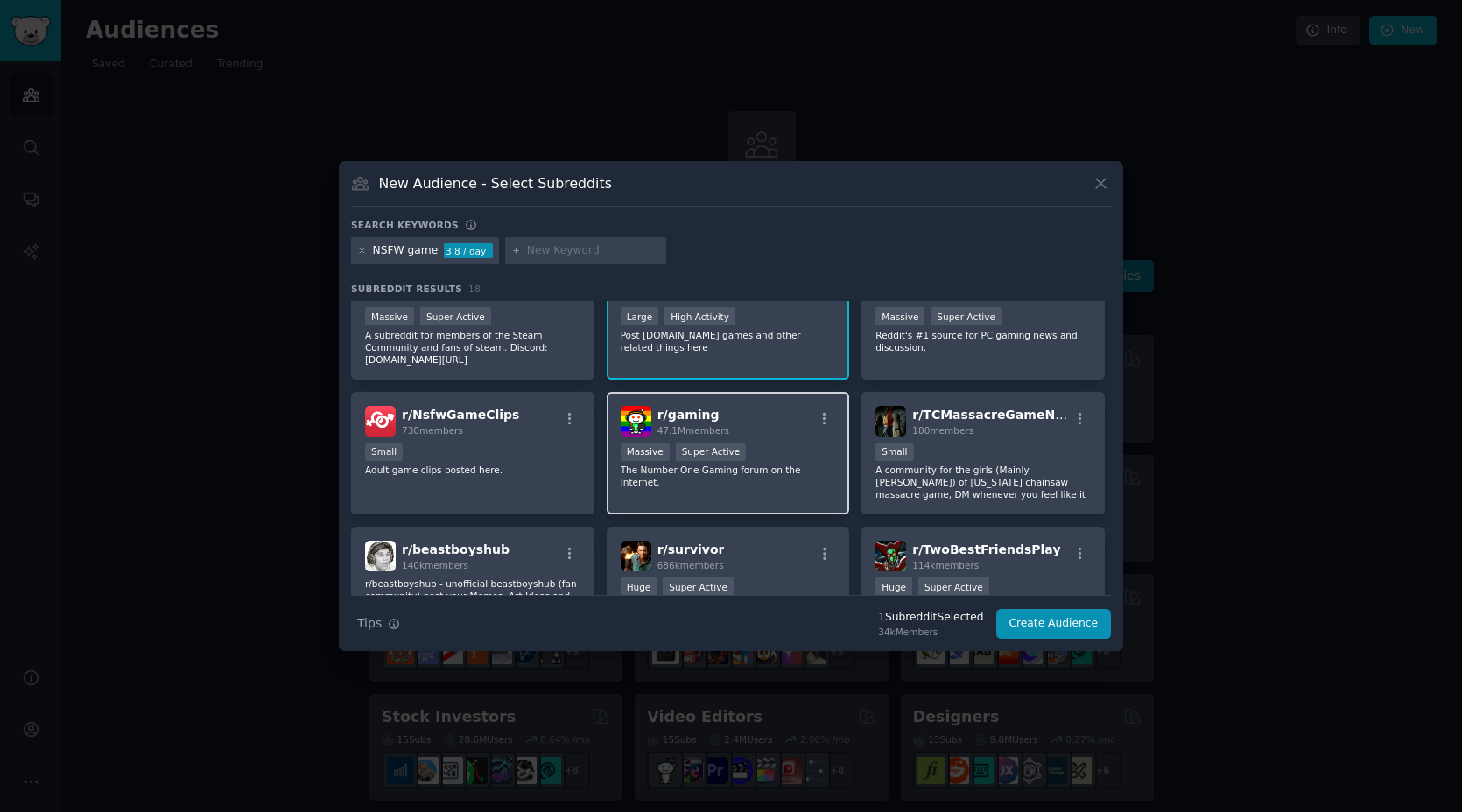
scroll to position [46, 0]
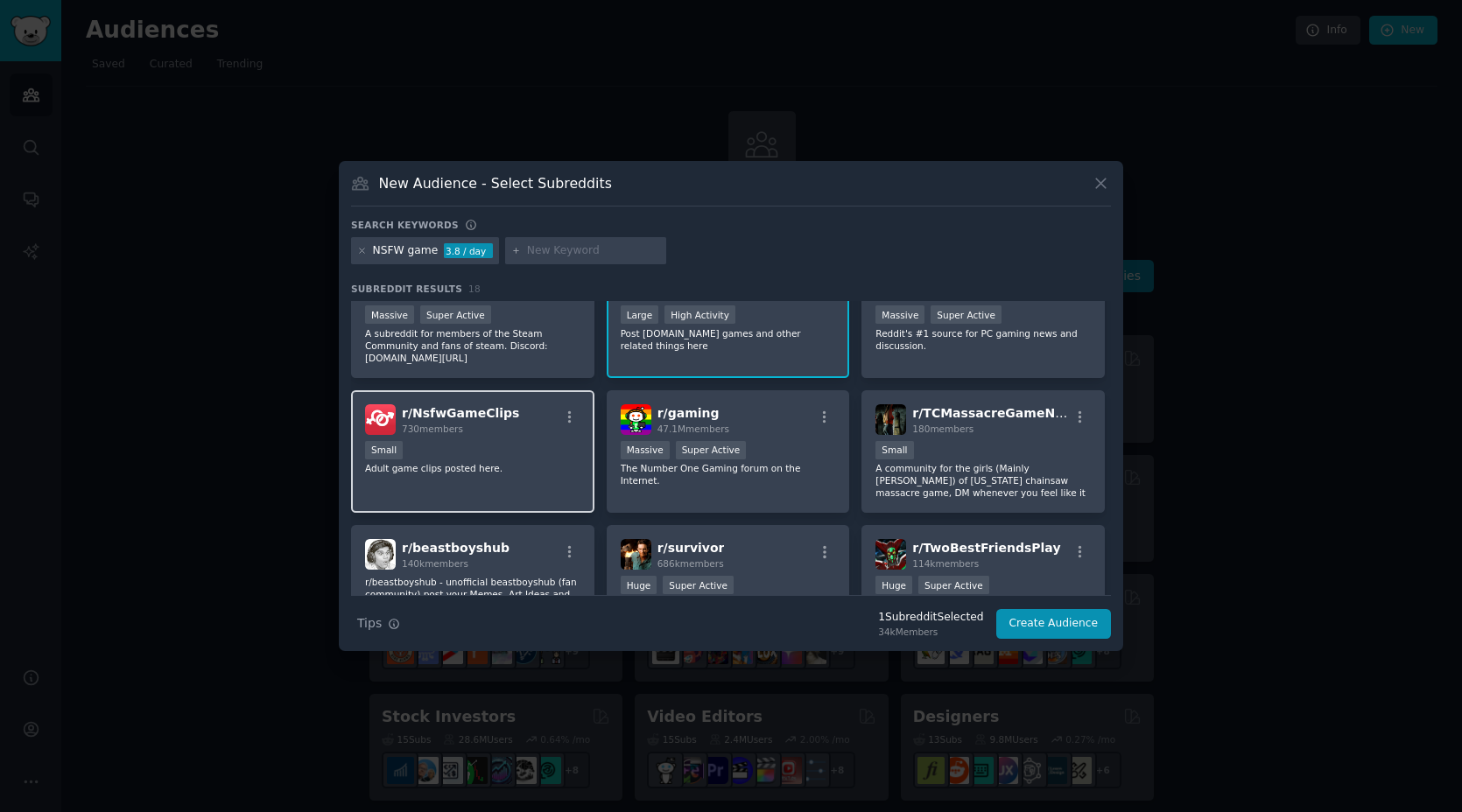
click at [489, 489] on div "r/ NsfwGameClips 730 members Small Adult game clips posted here." at bounding box center [473, 451] width 244 height 123
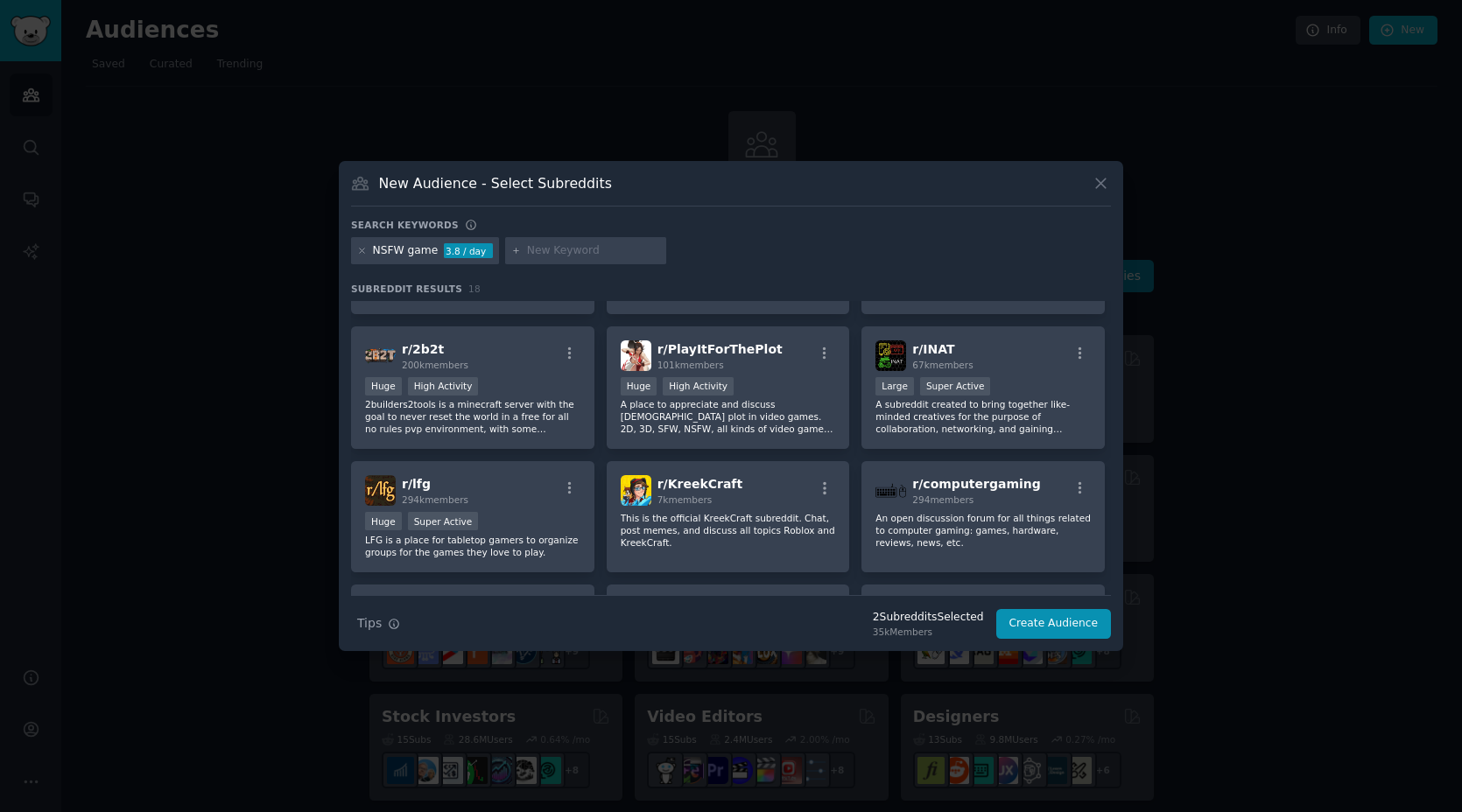
scroll to position [374, 0]
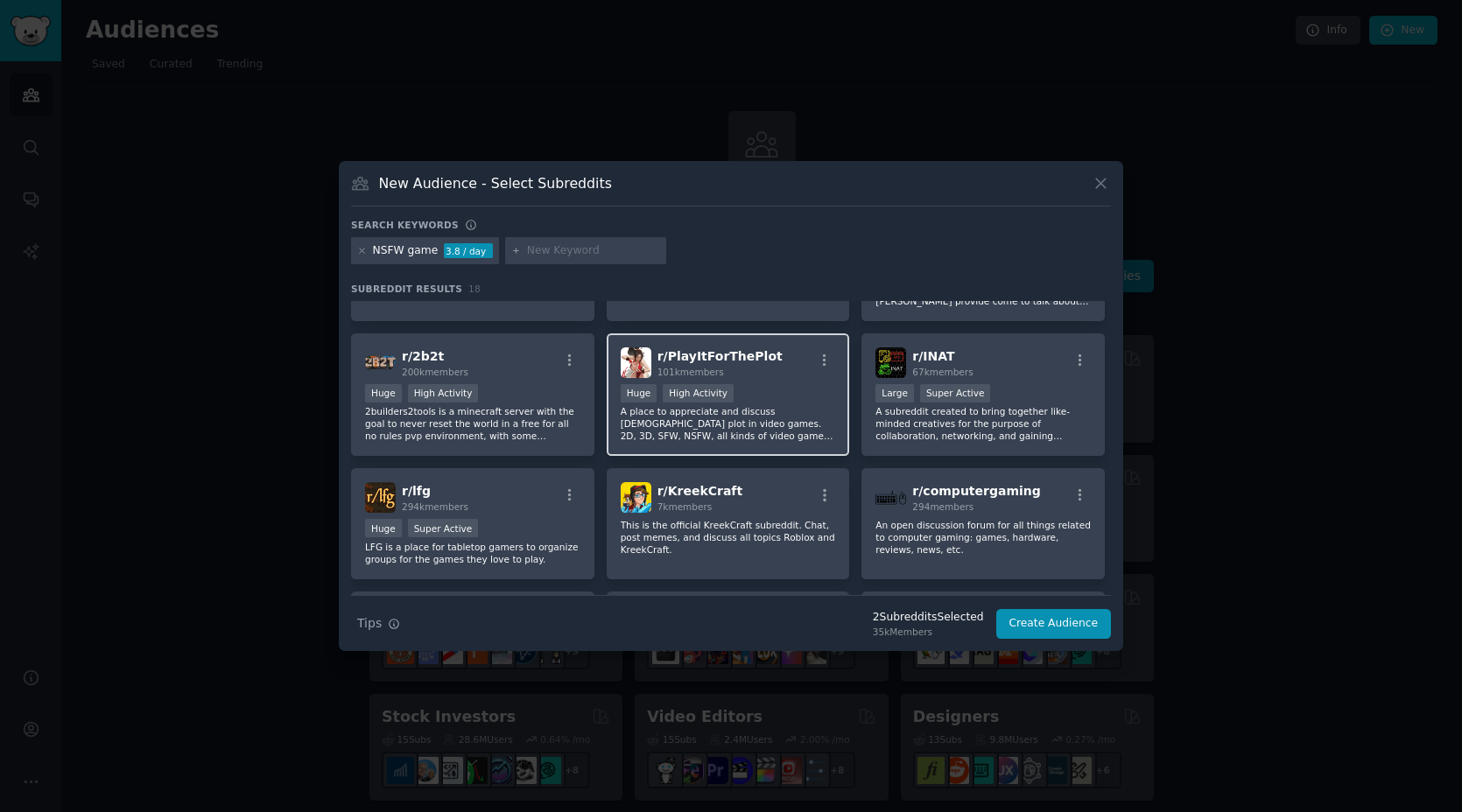
click at [766, 428] on p "A place to appreciate and discuss female plot in video games. 2D, 3D, SFW, NSFW…" at bounding box center [728, 423] width 215 height 36
click at [1032, 627] on button "Create Audience" at bounding box center [1054, 623] width 116 height 29
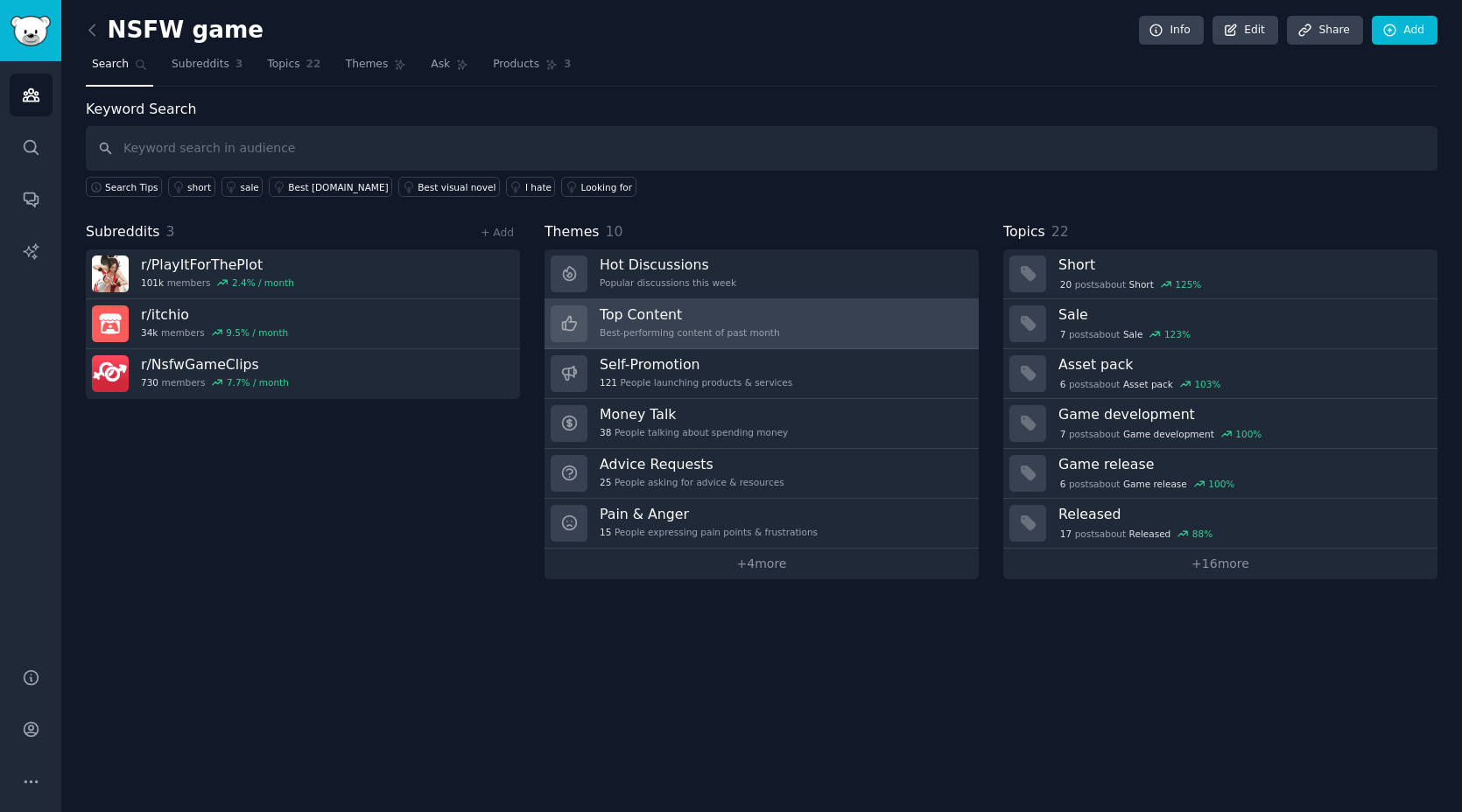
click at [787, 335] on link "Top Content Best-performing content of past month" at bounding box center [762, 324] width 434 height 50
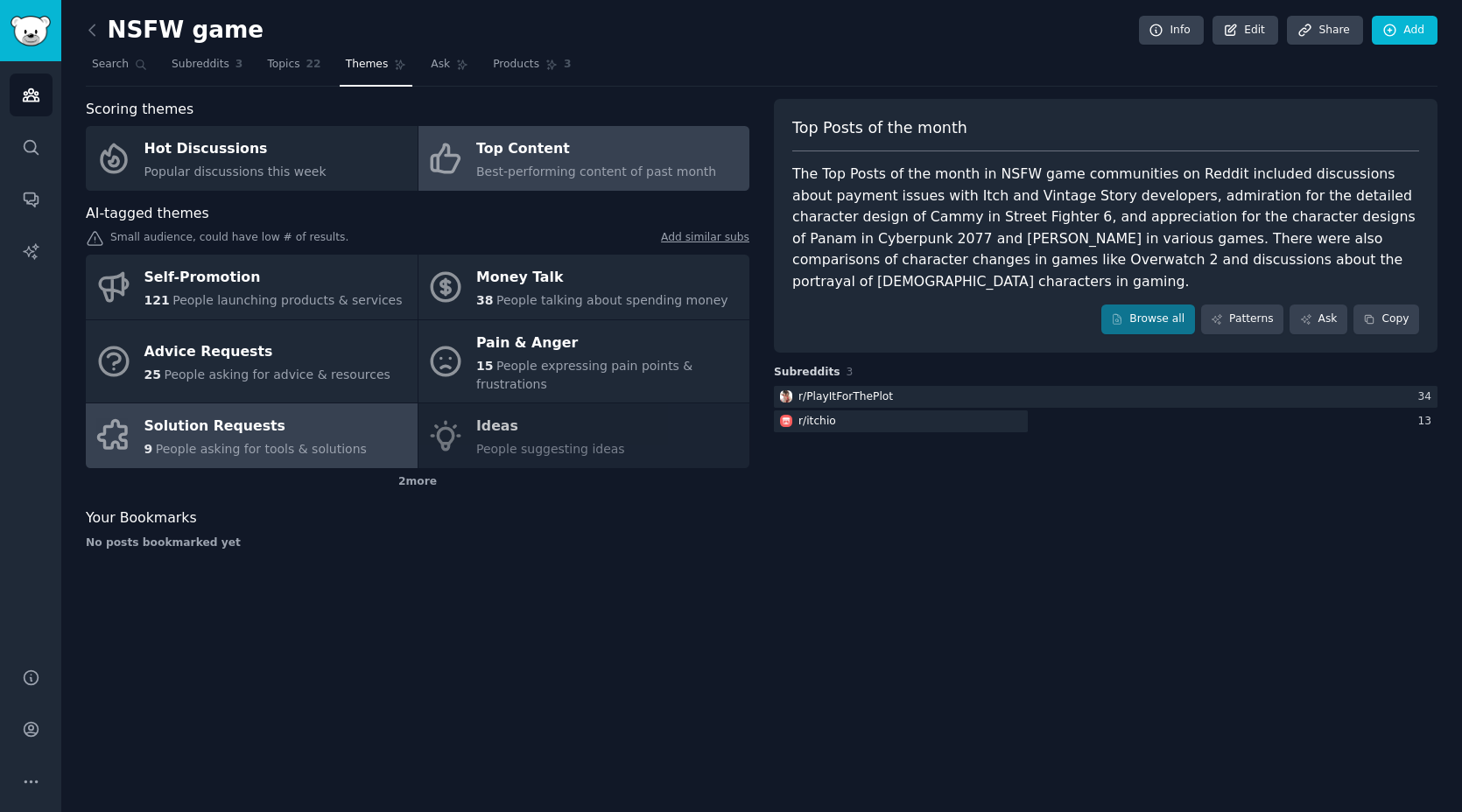
click at [221, 425] on div "Solution Requests" at bounding box center [255, 427] width 222 height 28
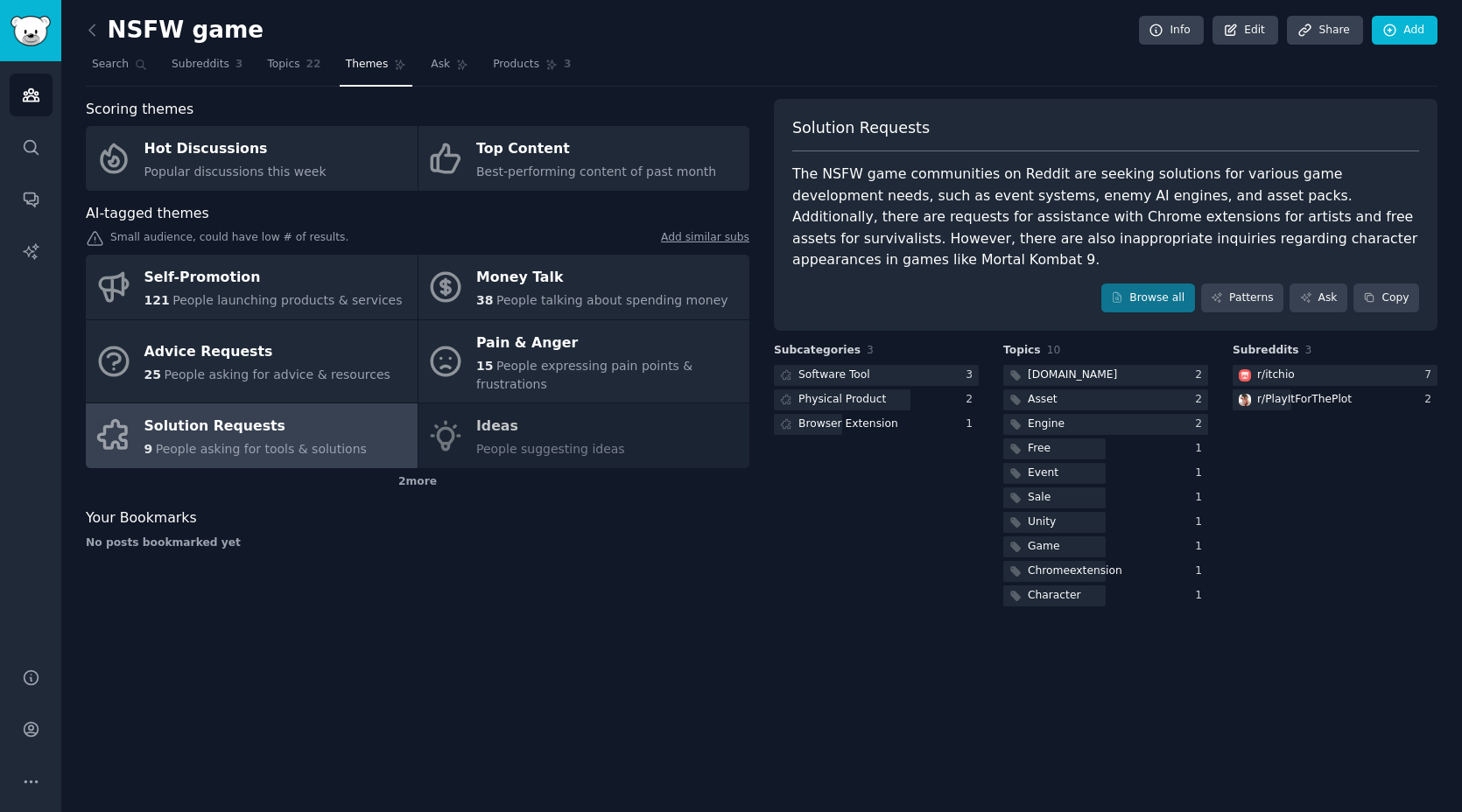
click at [937, 201] on div "The NSFW game communities on Reddit are seeking solutions for various game deve…" at bounding box center [1105, 217] width 627 height 107
click at [915, 520] on div "Subcategories 3 Software Tool 3 Physical Product 2 Browser Extension 1" at bounding box center [876, 476] width 204 height 267
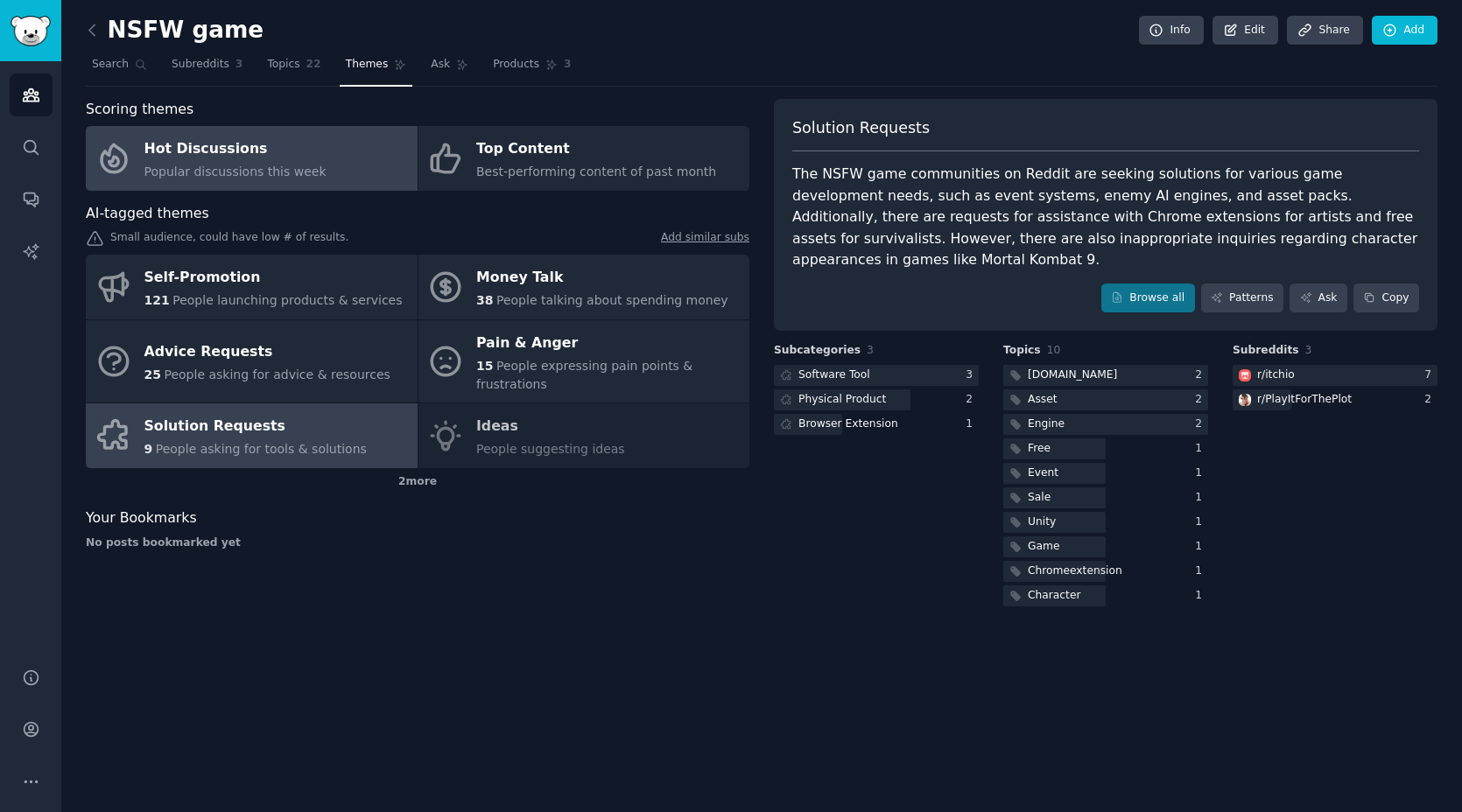
click at [252, 158] on div "Hot Discussions" at bounding box center [235, 150] width 182 height 28
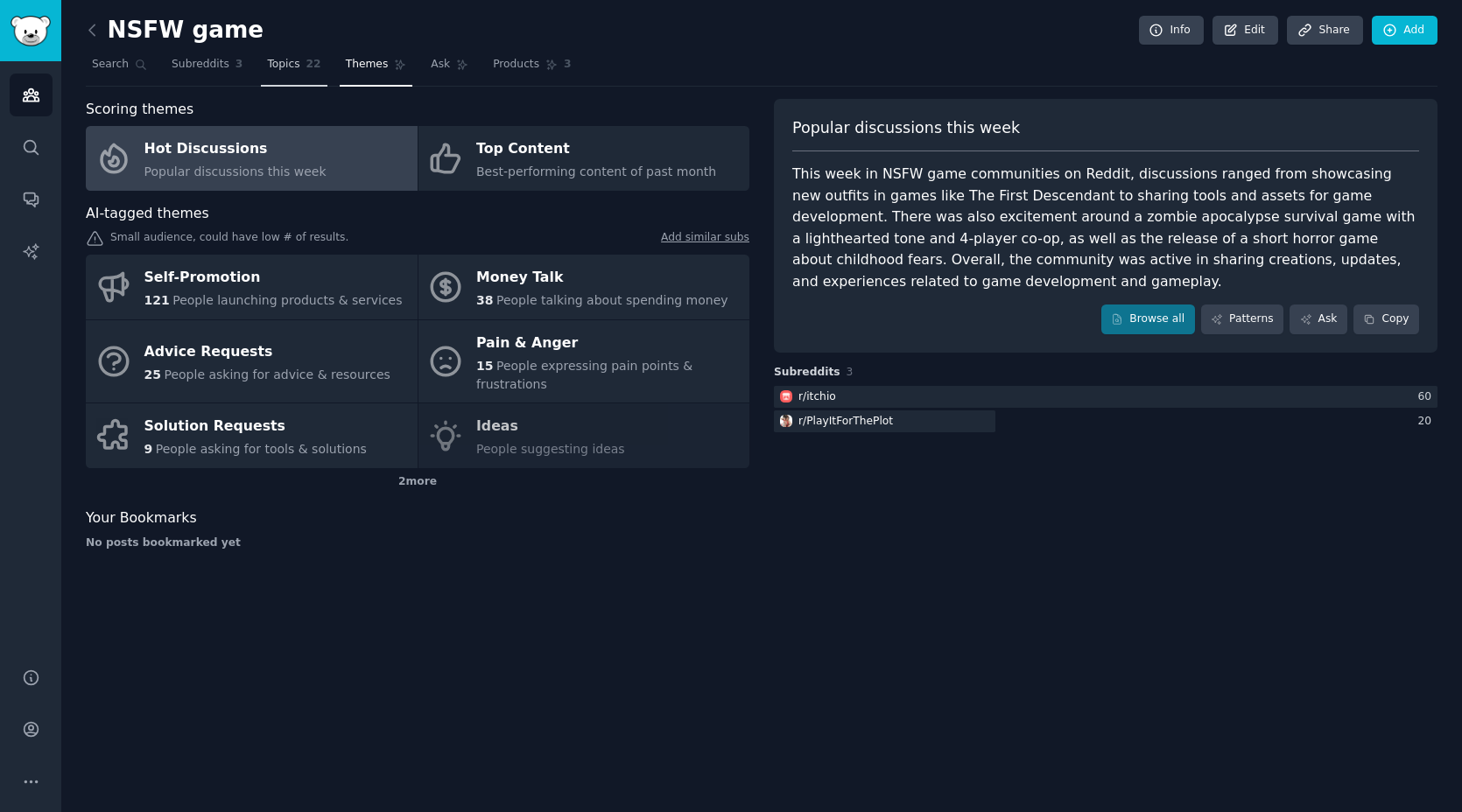
click at [280, 69] on span "Topics" at bounding box center [283, 65] width 32 height 16
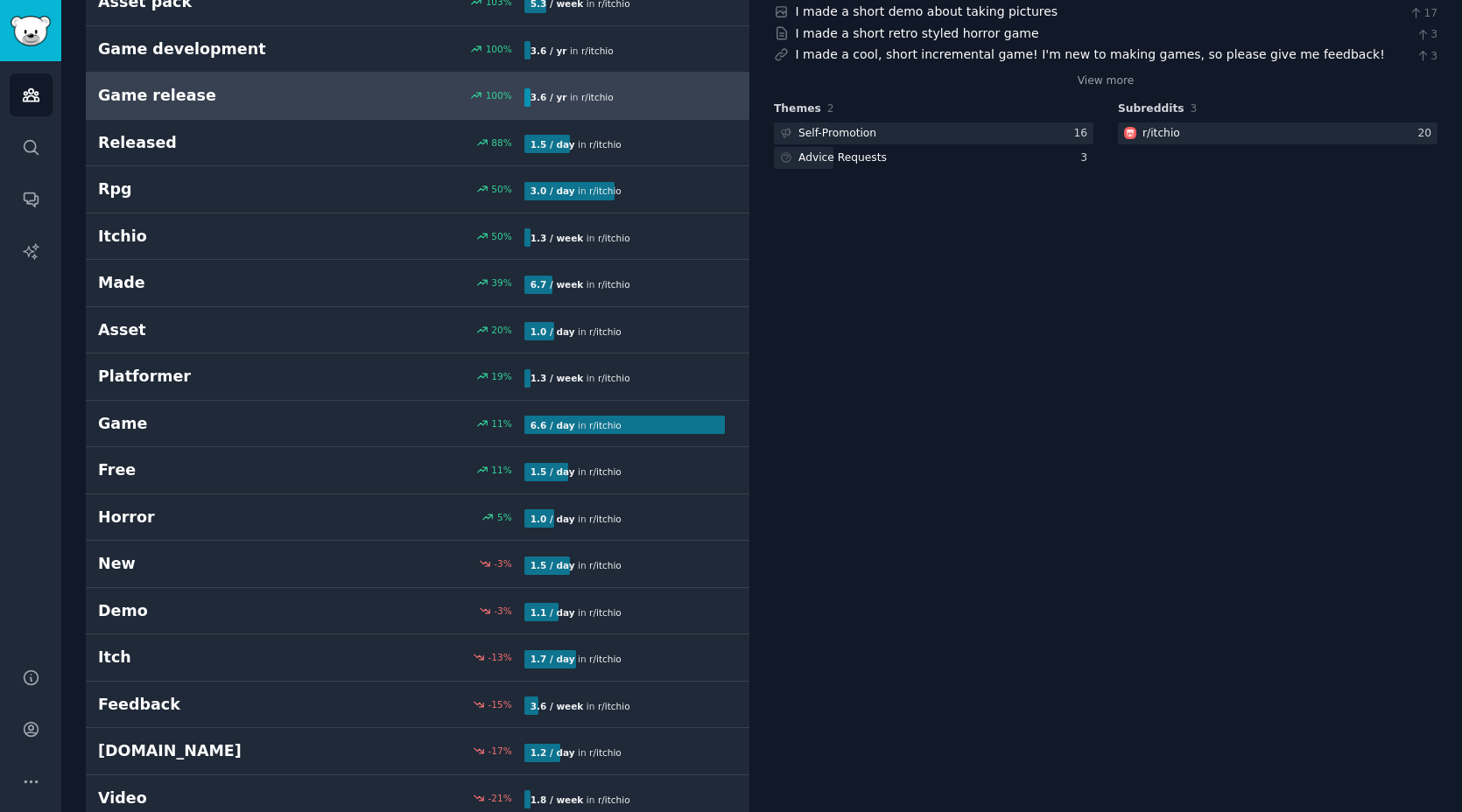
scroll to position [426, 0]
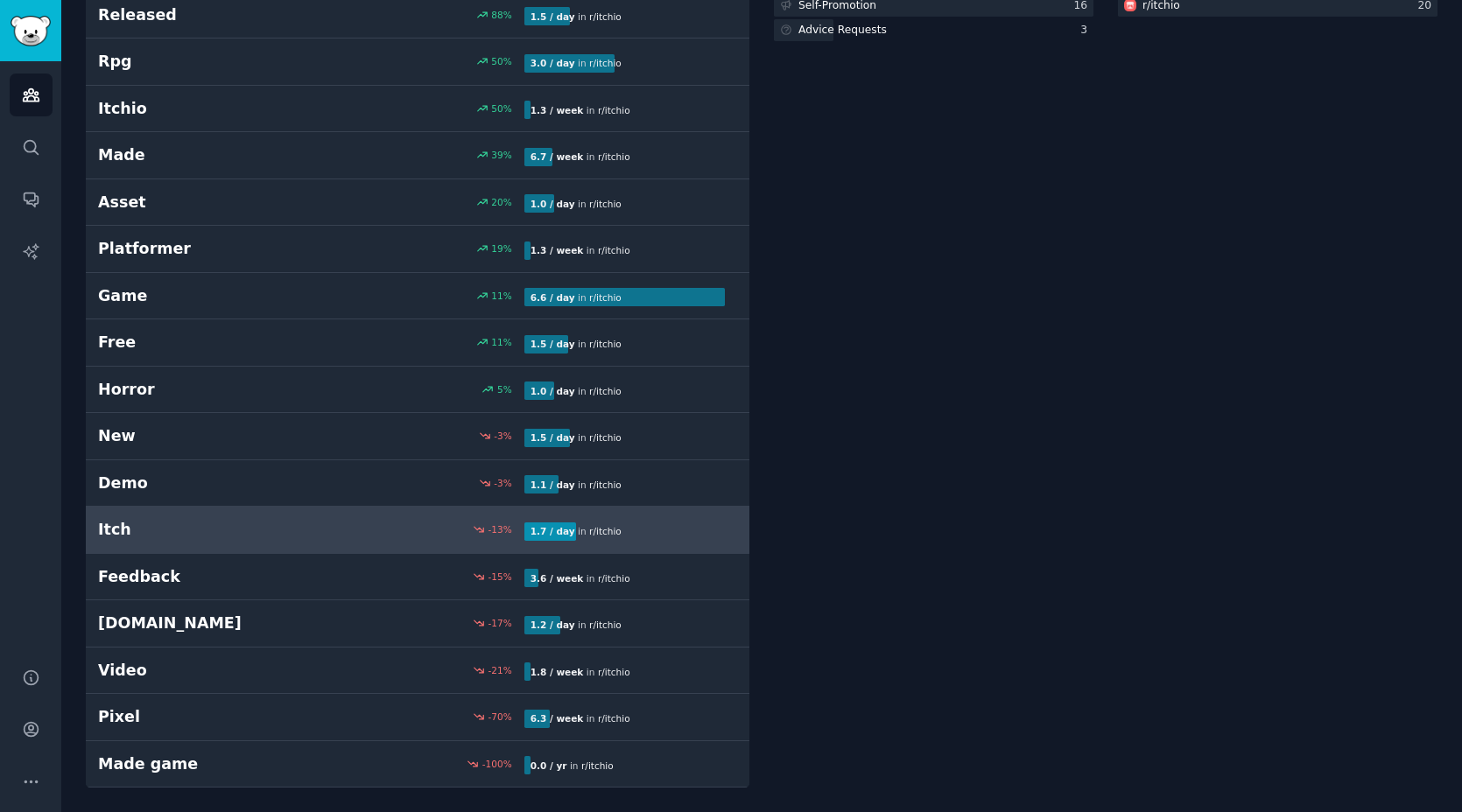
click at [290, 523] on h2 "Itch" at bounding box center [204, 529] width 212 height 22
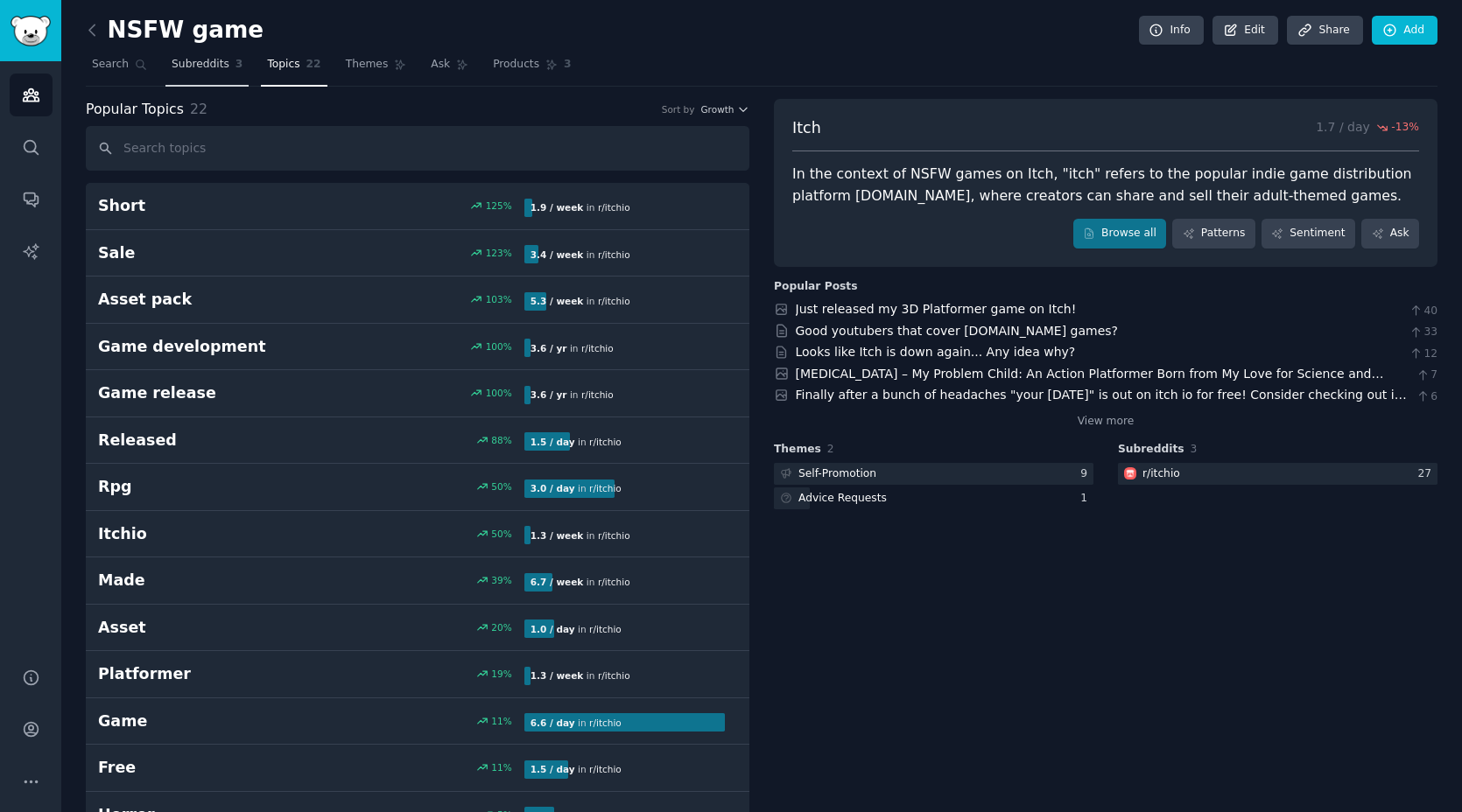
click at [214, 74] on link "Subreddits 3" at bounding box center [207, 68] width 84 height 36
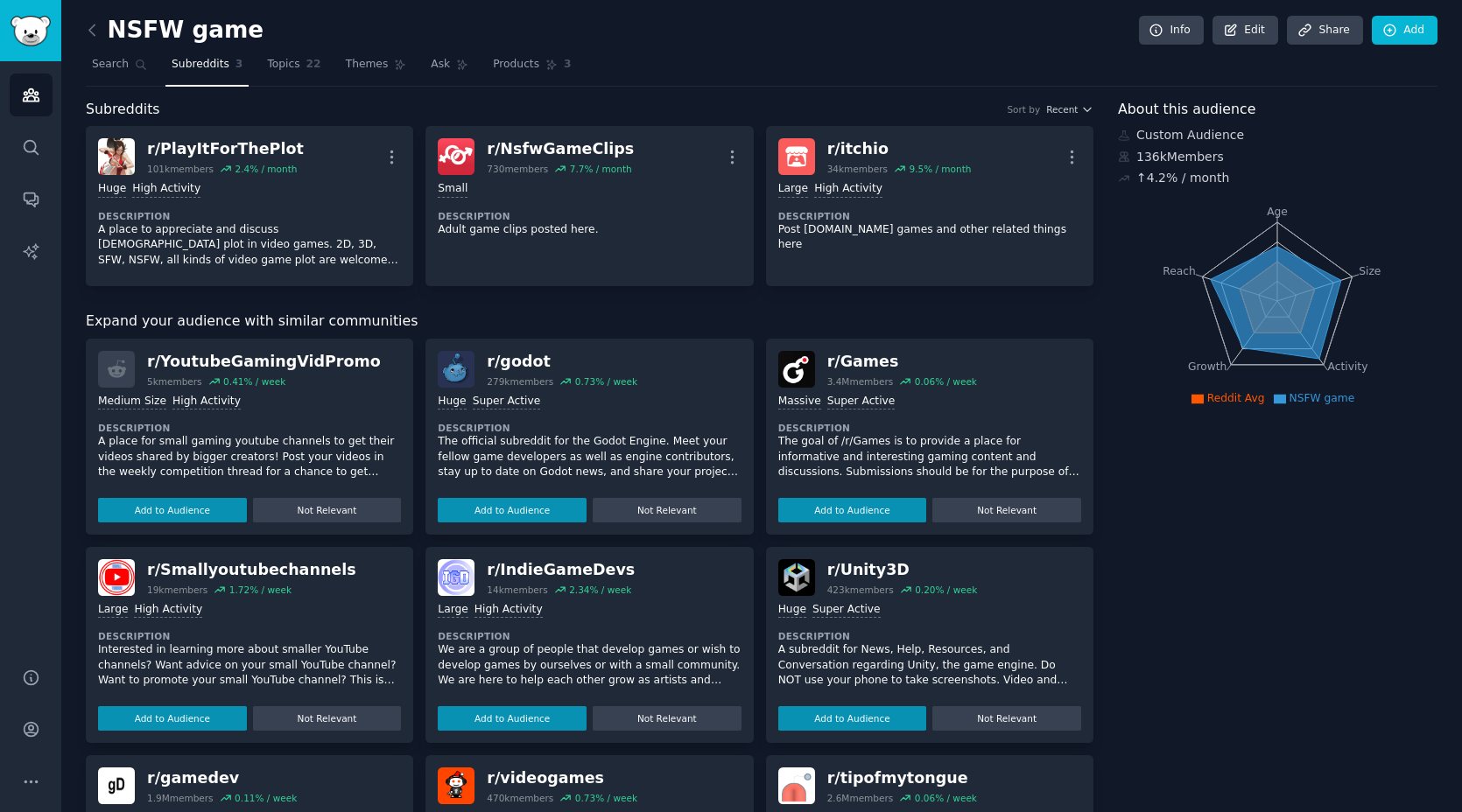
click at [1218, 200] on icon "Age Size Activity Growth Reach" at bounding box center [1277, 301] width 318 height 220
click at [497, 68] on span "Products" at bounding box center [515, 65] width 46 height 16
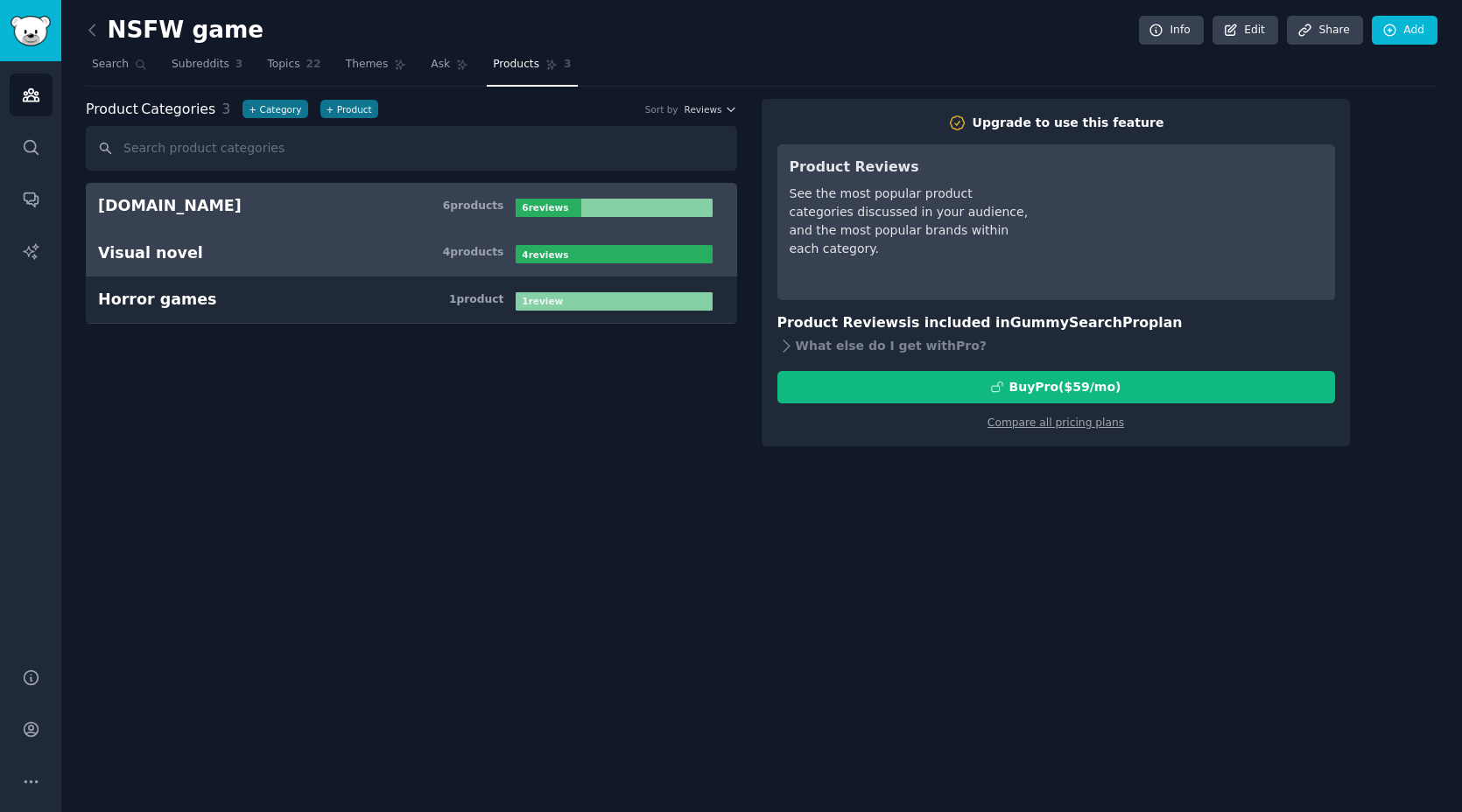
click at [407, 254] on h3 "Visual novel 4 product s" at bounding box center [307, 253] width 418 height 22
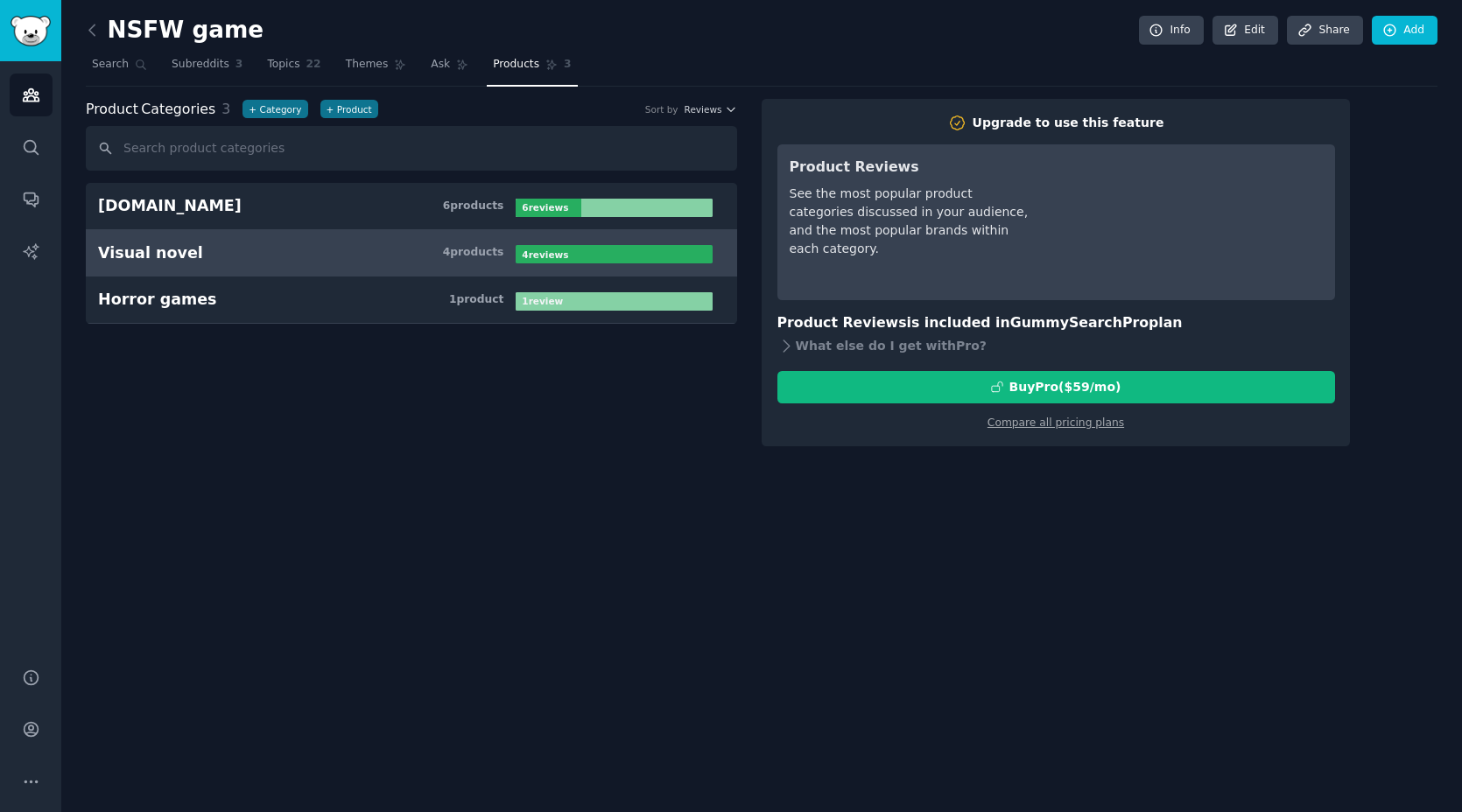
click at [552, 262] on div "4 review s" at bounding box center [547, 254] width 62 height 19
click at [787, 341] on icon at bounding box center [786, 346] width 19 height 19
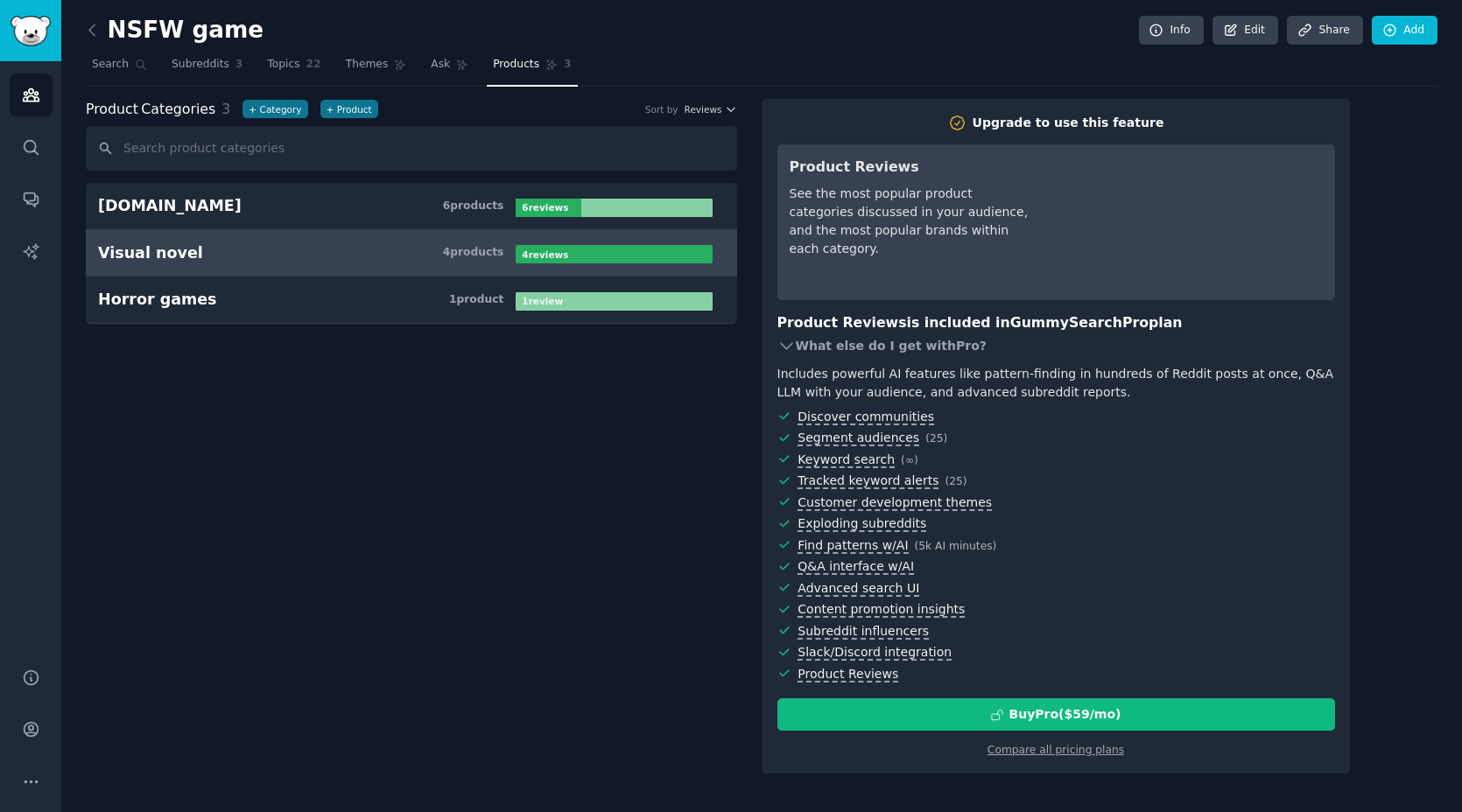
click at [787, 341] on icon at bounding box center [786, 346] width 19 height 19
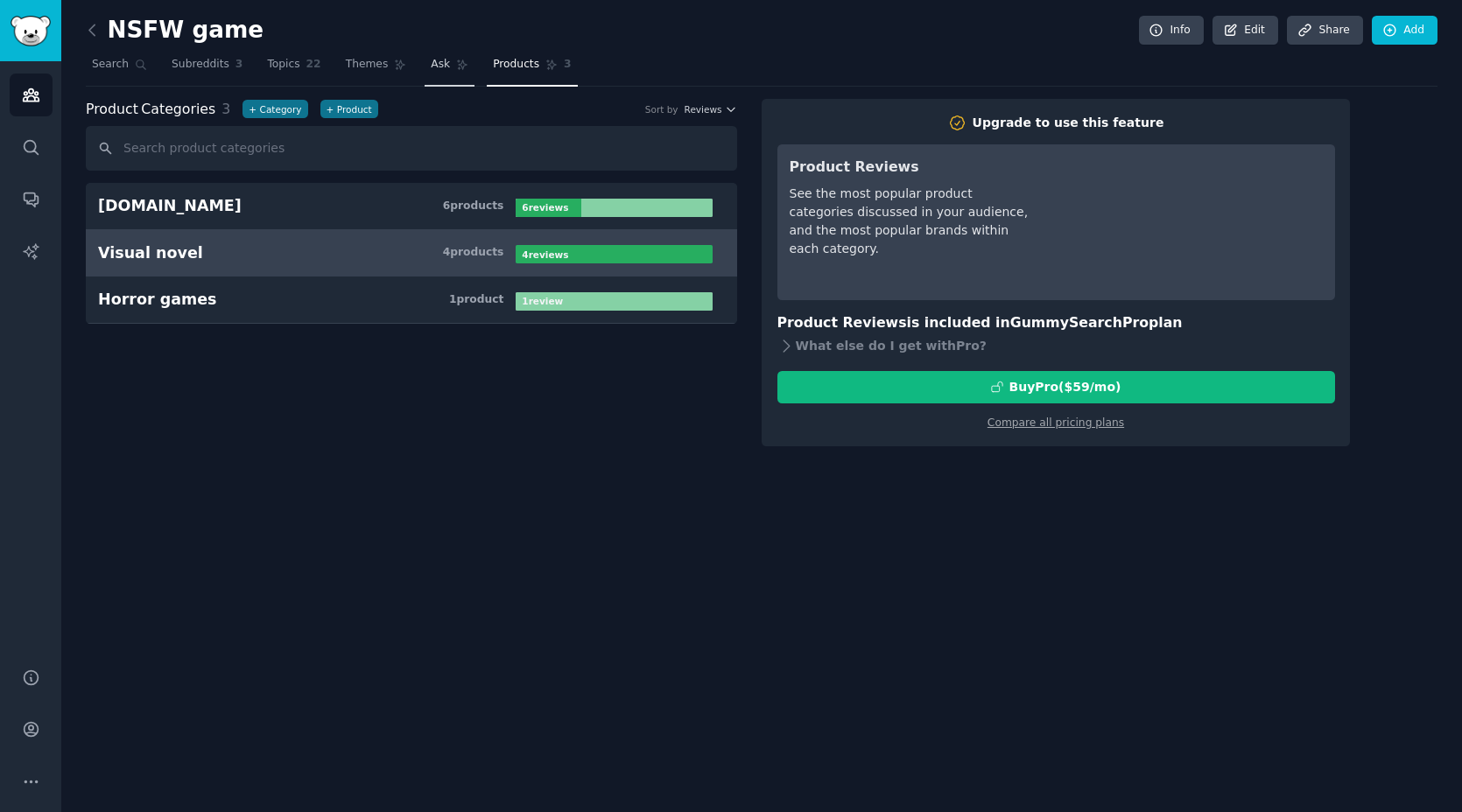
click at [434, 60] on span "Ask" at bounding box center [441, 65] width 20 height 16
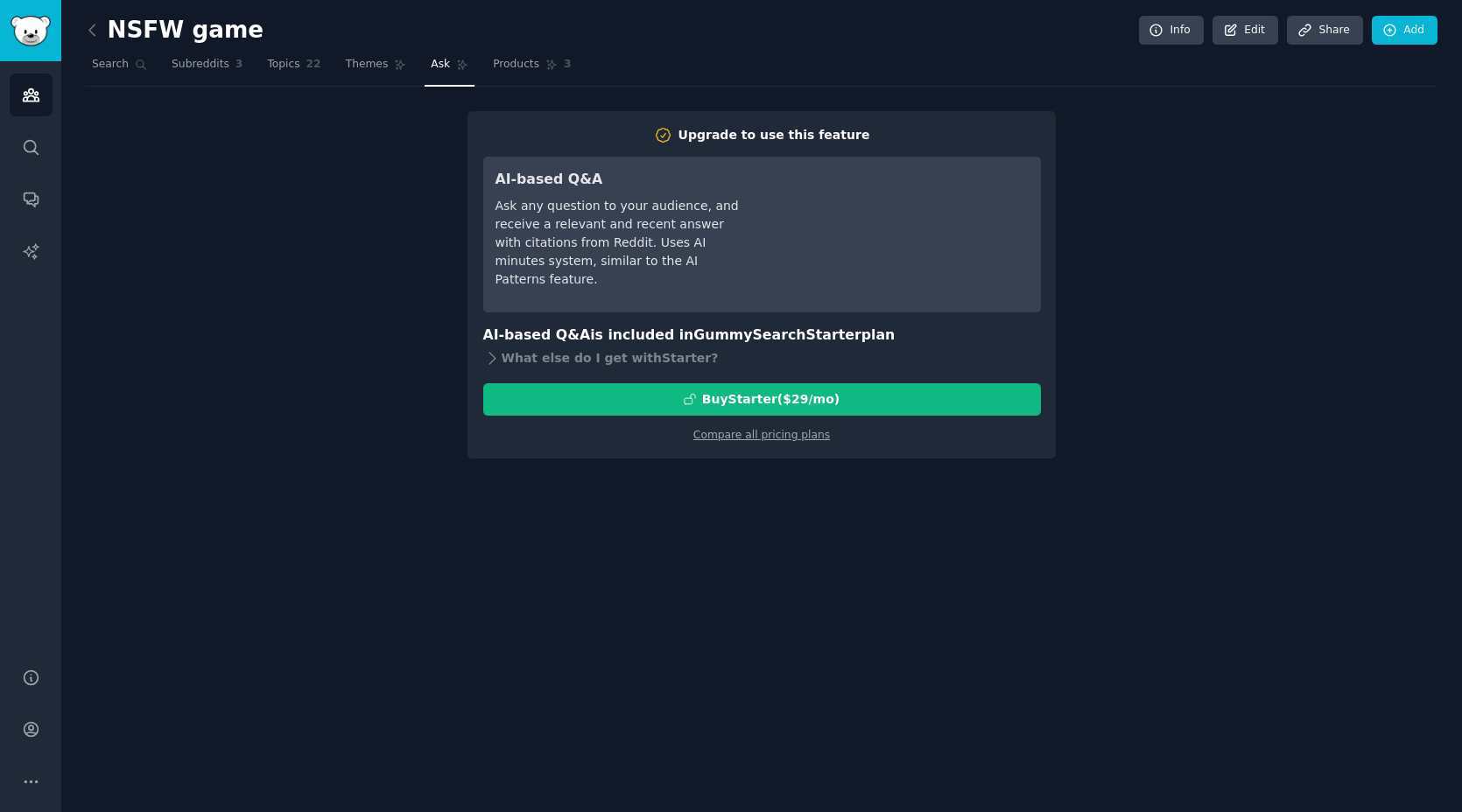
click at [204, 499] on div "NSFW game Info Edit Share Add Search Subreddits 3 Topics 22 Themes Ask Products…" at bounding box center [762, 406] width 1401 height 812
